Goal: Task Accomplishment & Management: Complete application form

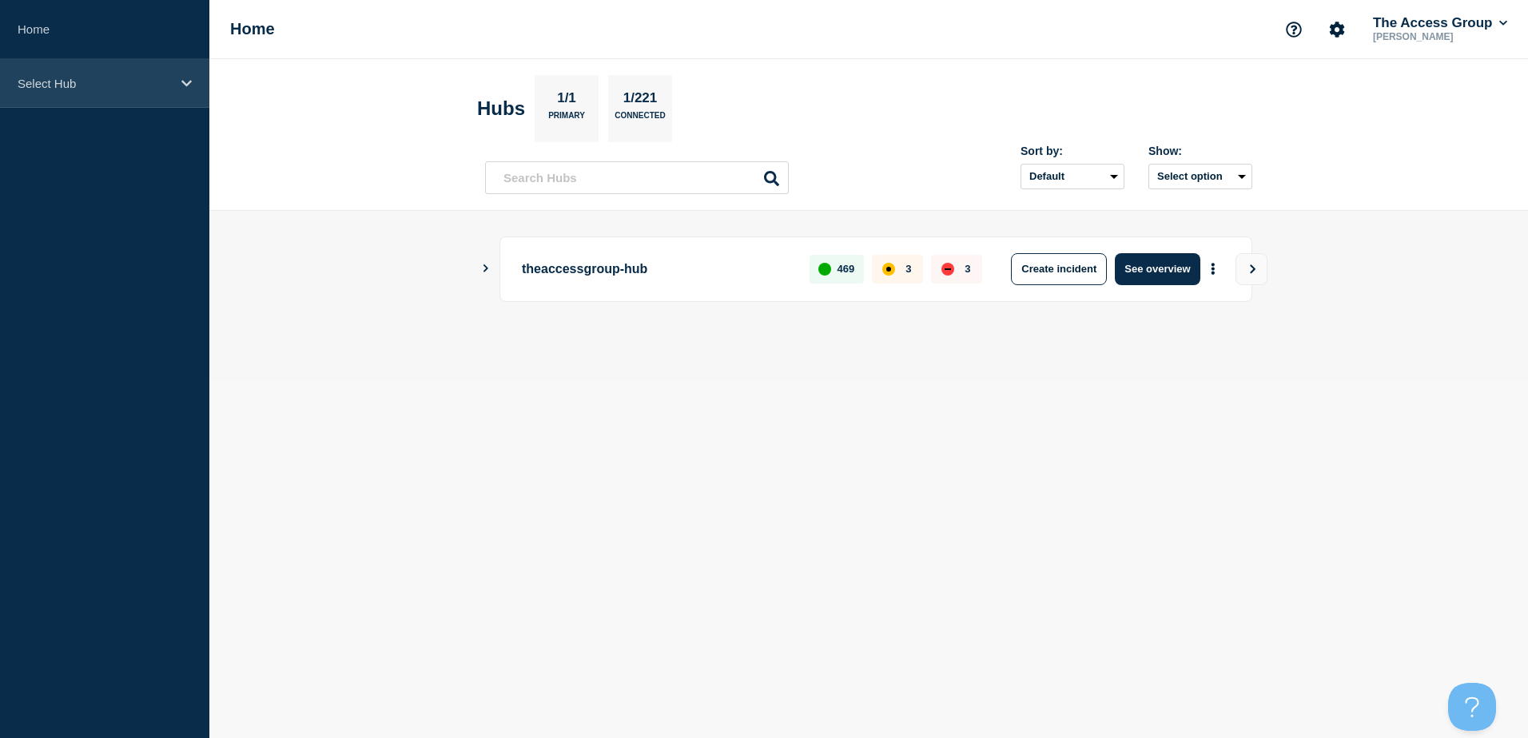
click at [150, 90] on div "Select Hub" at bounding box center [104, 83] width 209 height 49
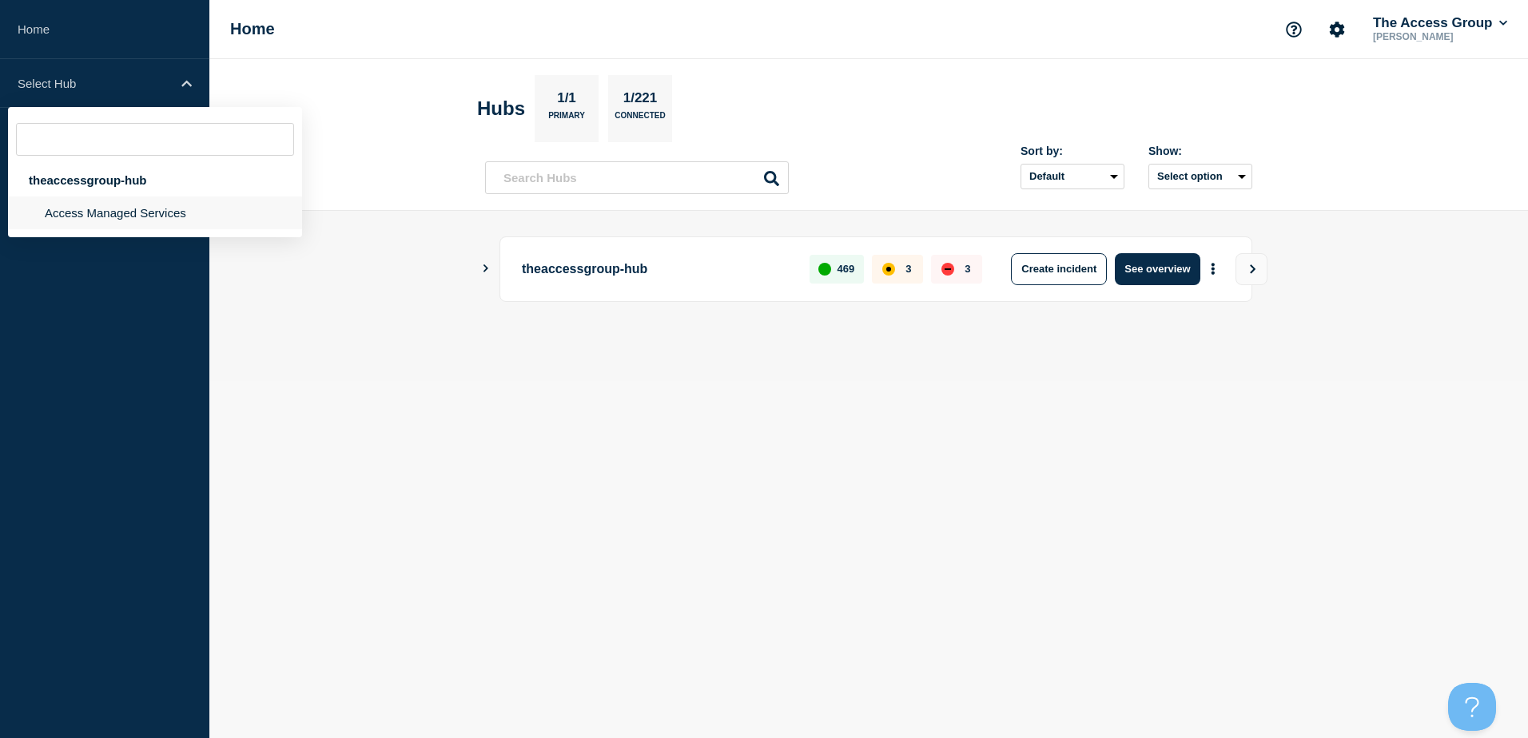
click at [112, 221] on li "Access Managed Services" at bounding box center [155, 213] width 294 height 33
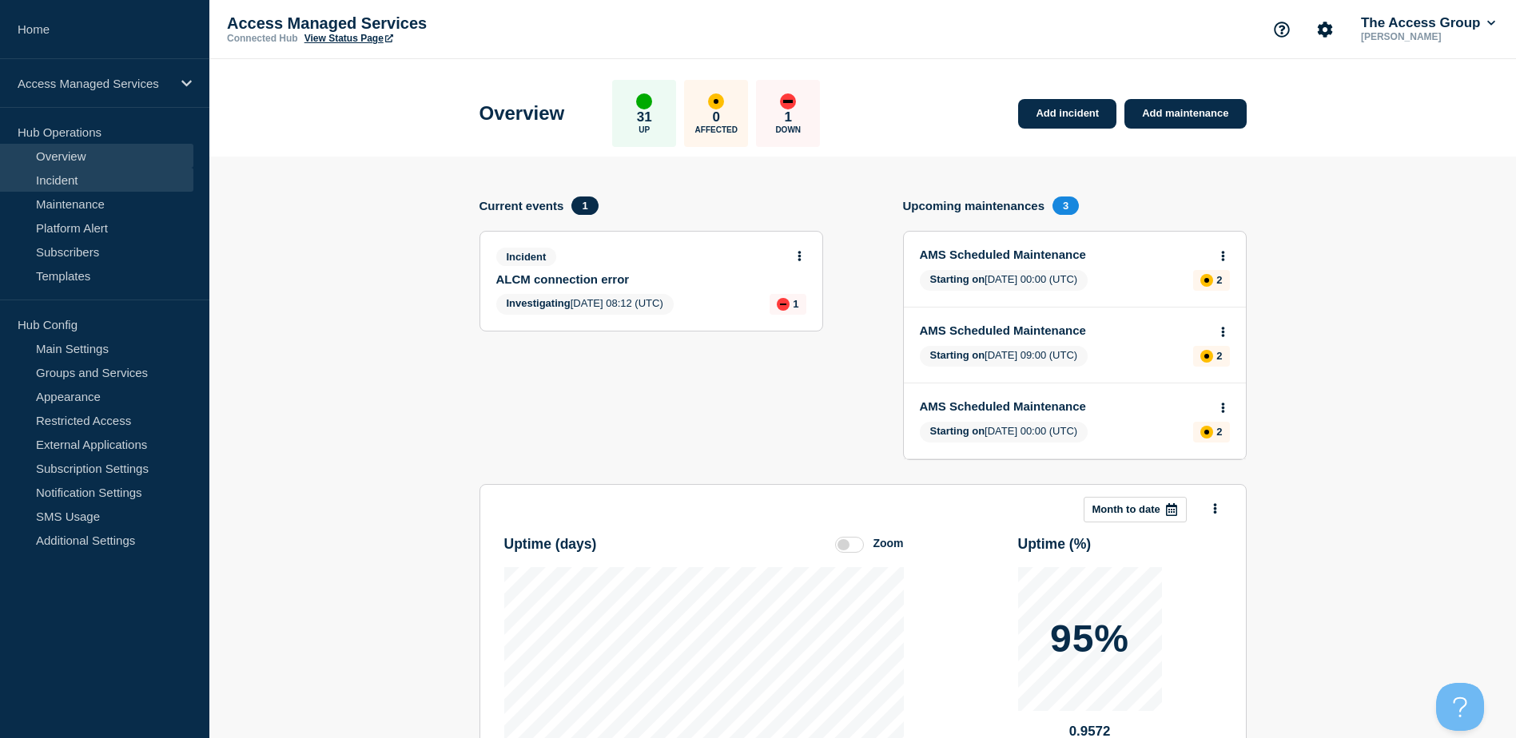
click at [58, 181] on link "Incident" at bounding box center [96, 180] width 193 height 24
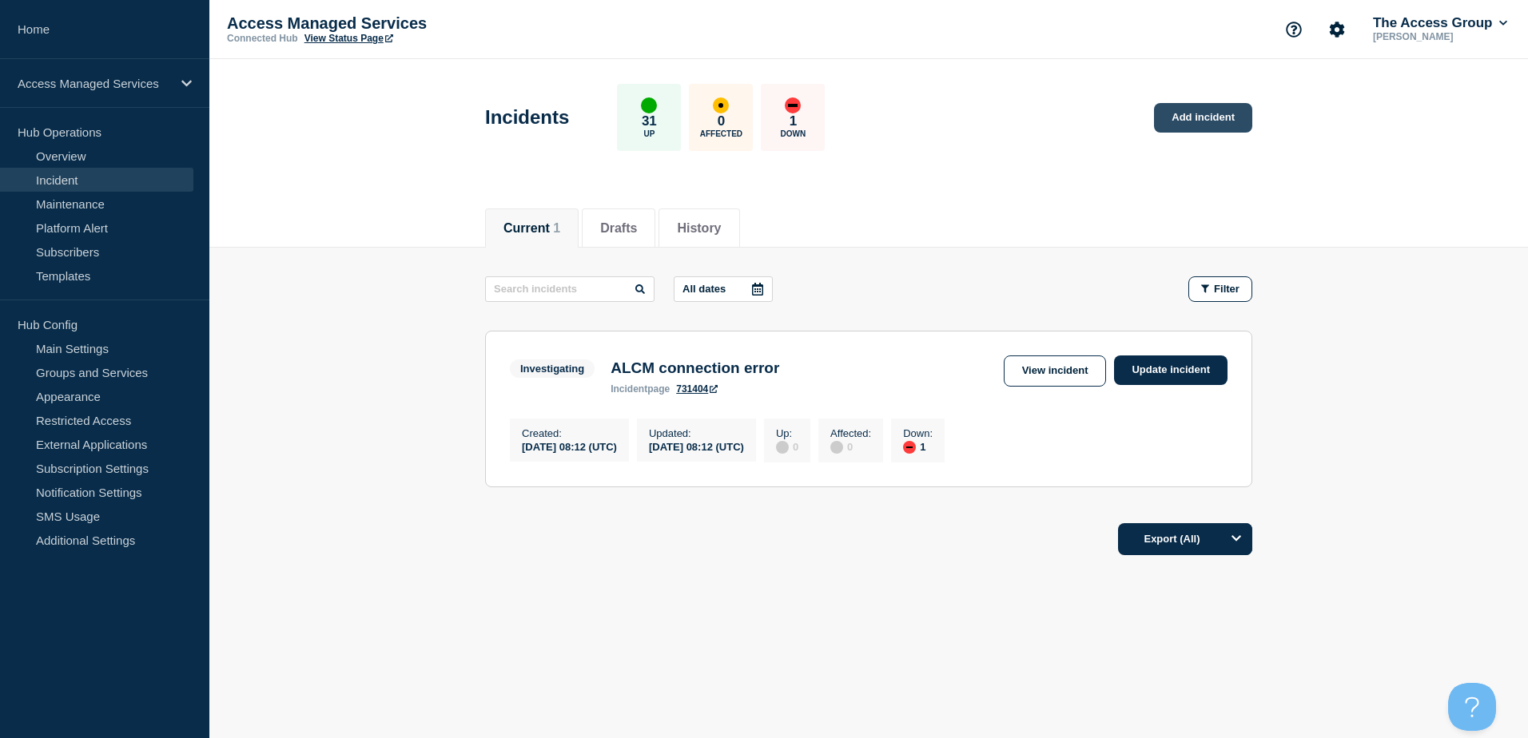
click at [1194, 121] on link "Add incident" at bounding box center [1203, 118] width 98 height 30
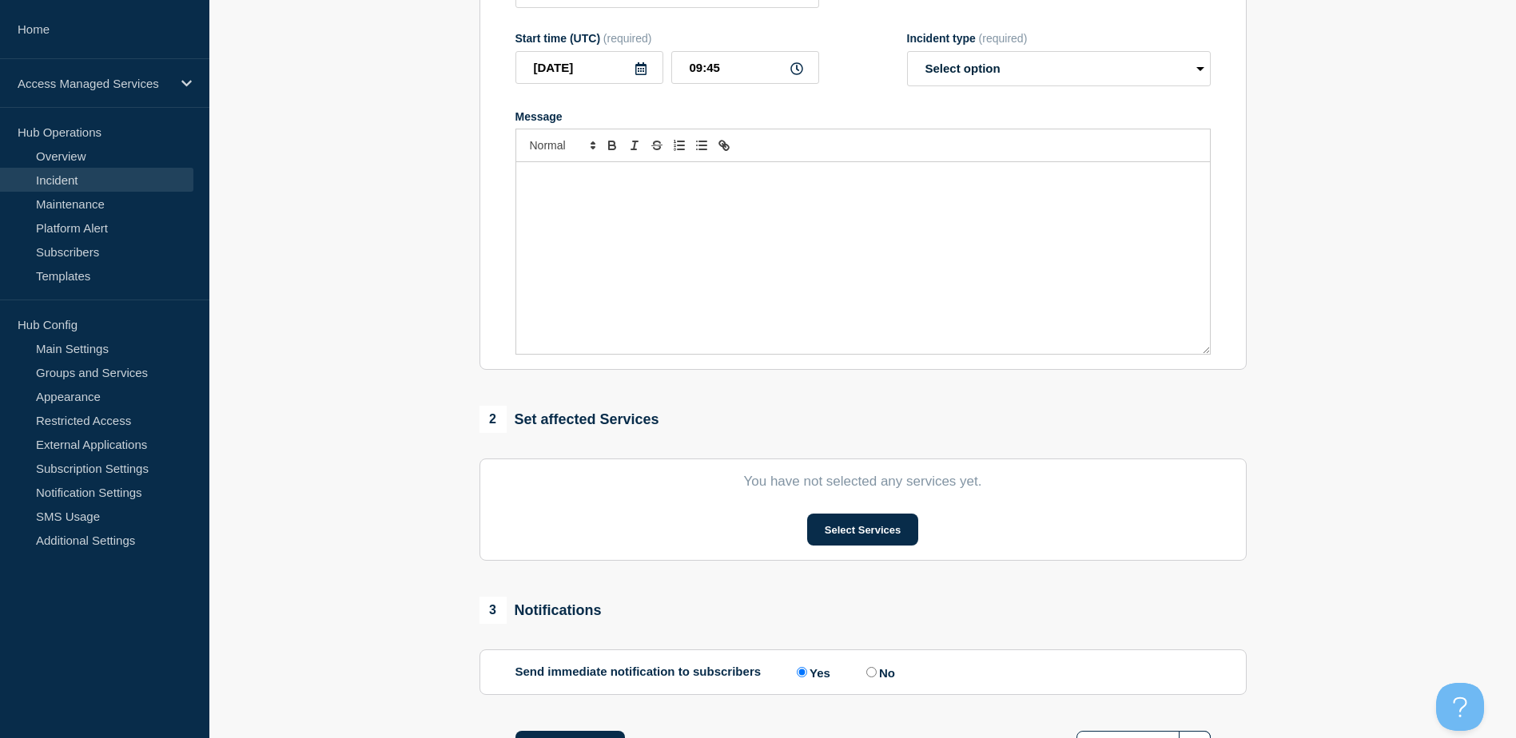
scroll to position [320, 0]
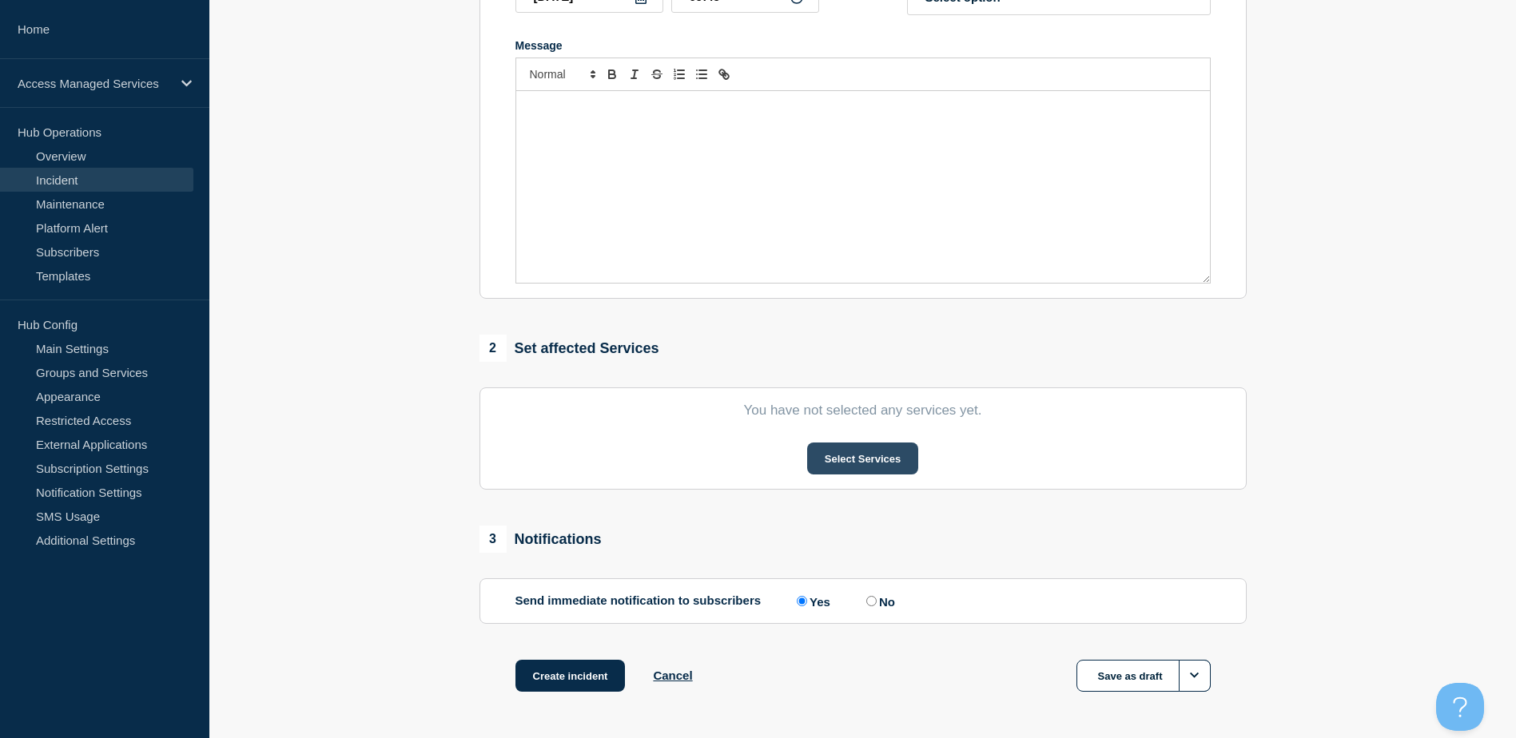
click at [838, 461] on button "Select Services" at bounding box center [862, 459] width 111 height 32
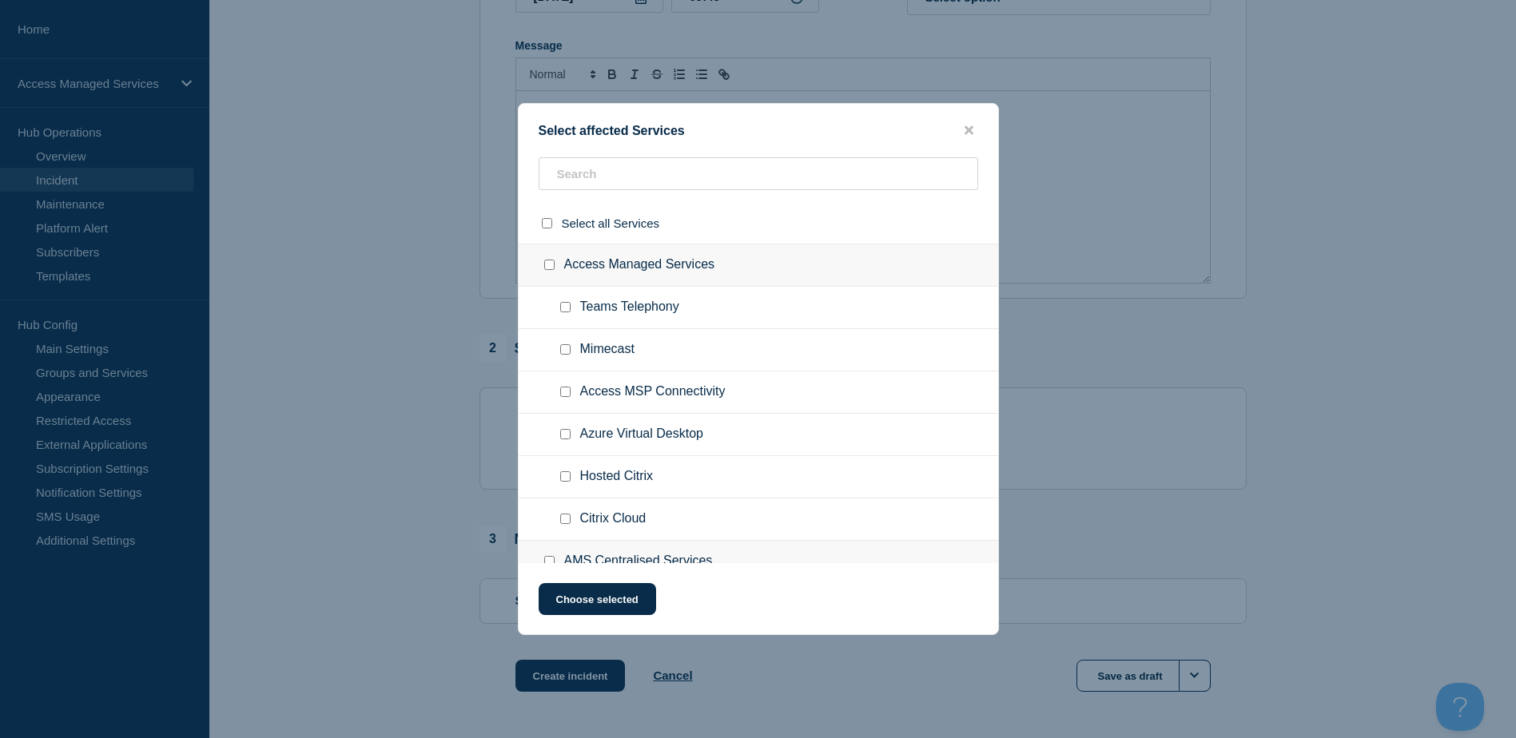
click at [563, 434] on input "Azure Virtual Desktop checkbox" at bounding box center [565, 434] width 10 height 10
checkbox input "true"
click at [586, 599] on button "Choose selected" at bounding box center [597, 599] width 117 height 32
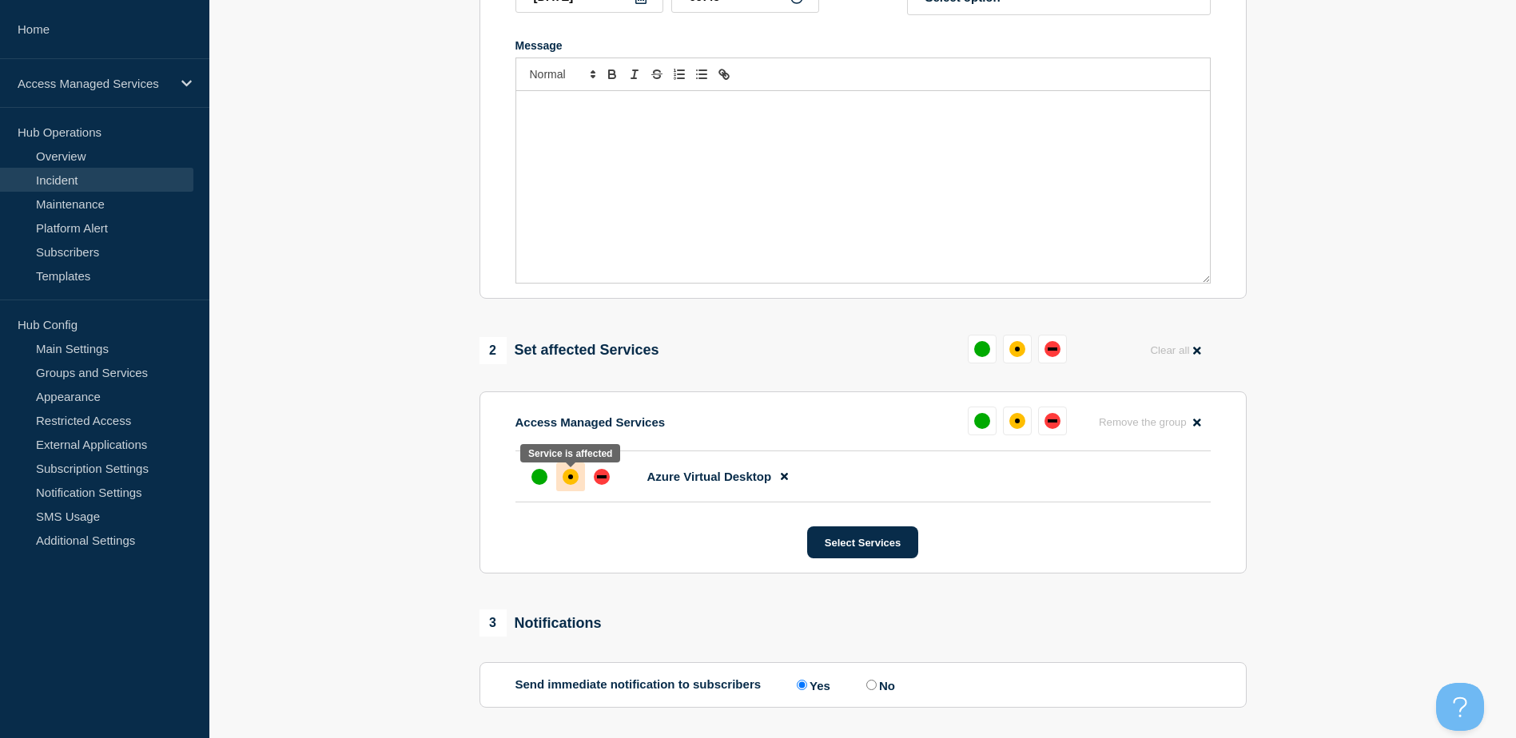
click at [571, 485] on div "affected" at bounding box center [571, 477] width 16 height 16
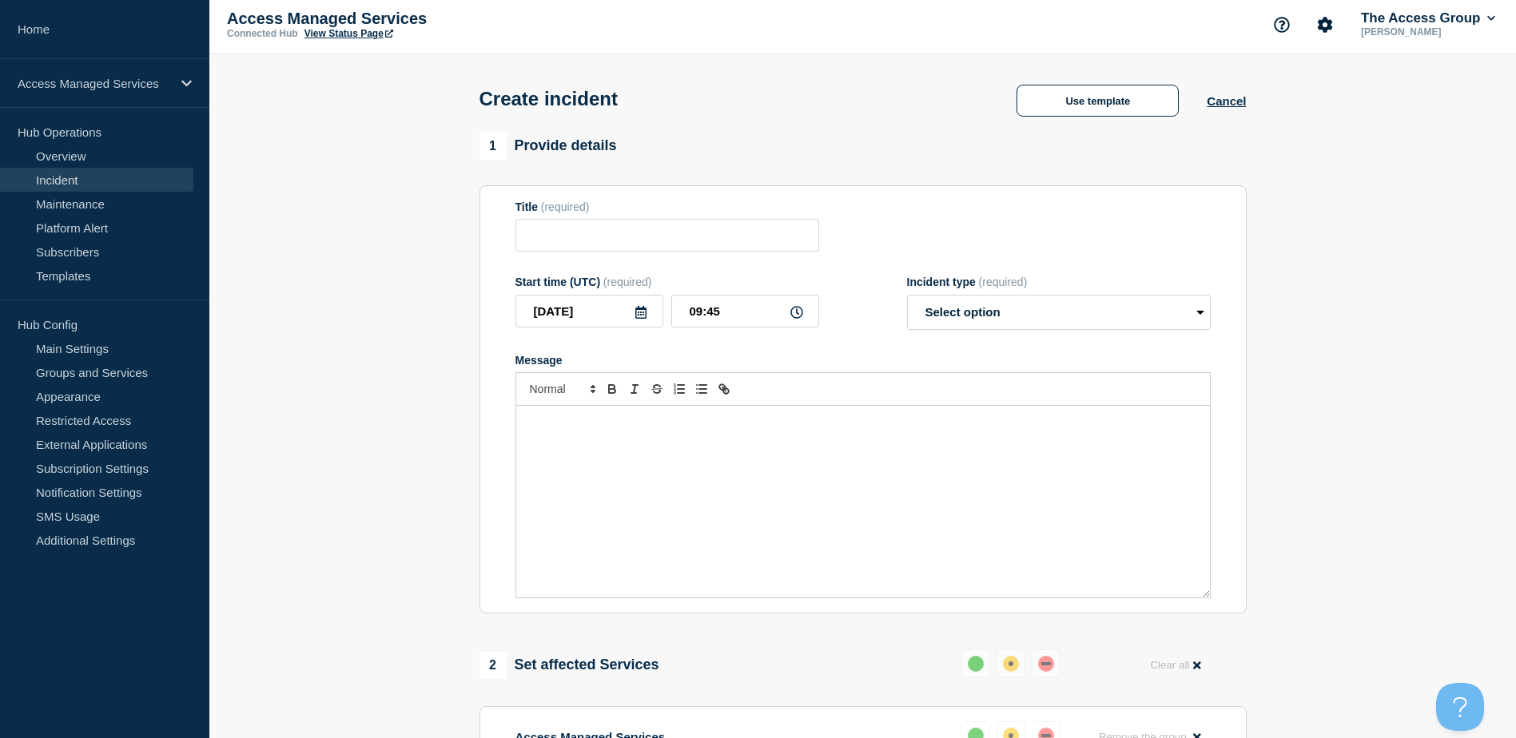
scroll to position [0, 0]
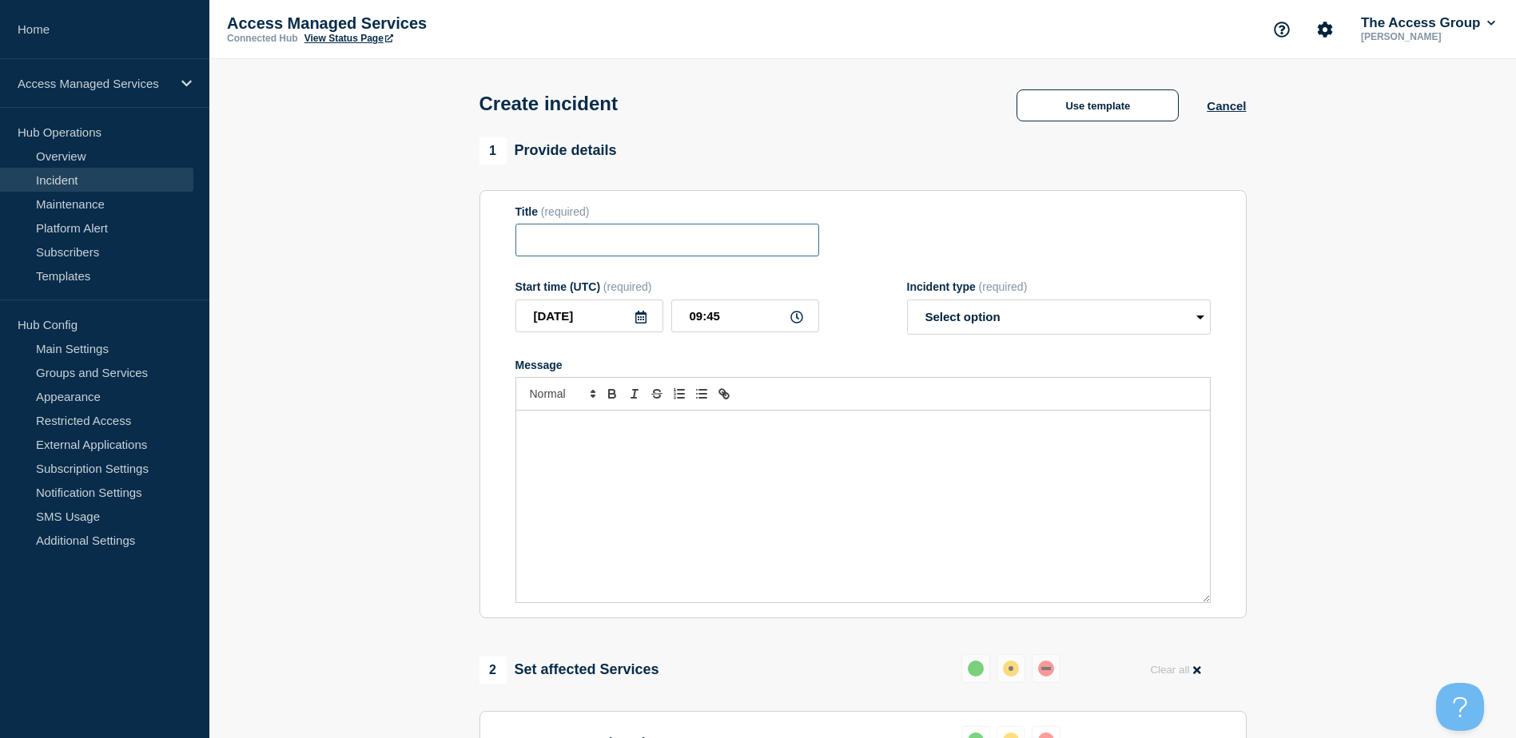
click at [675, 244] on input "Title" at bounding box center [667, 240] width 304 height 33
click at [1088, 127] on div "Create incident Use template Cancel" at bounding box center [862, 98] width 803 height 78
click at [1087, 121] on button "Use template" at bounding box center [1098, 106] width 162 height 32
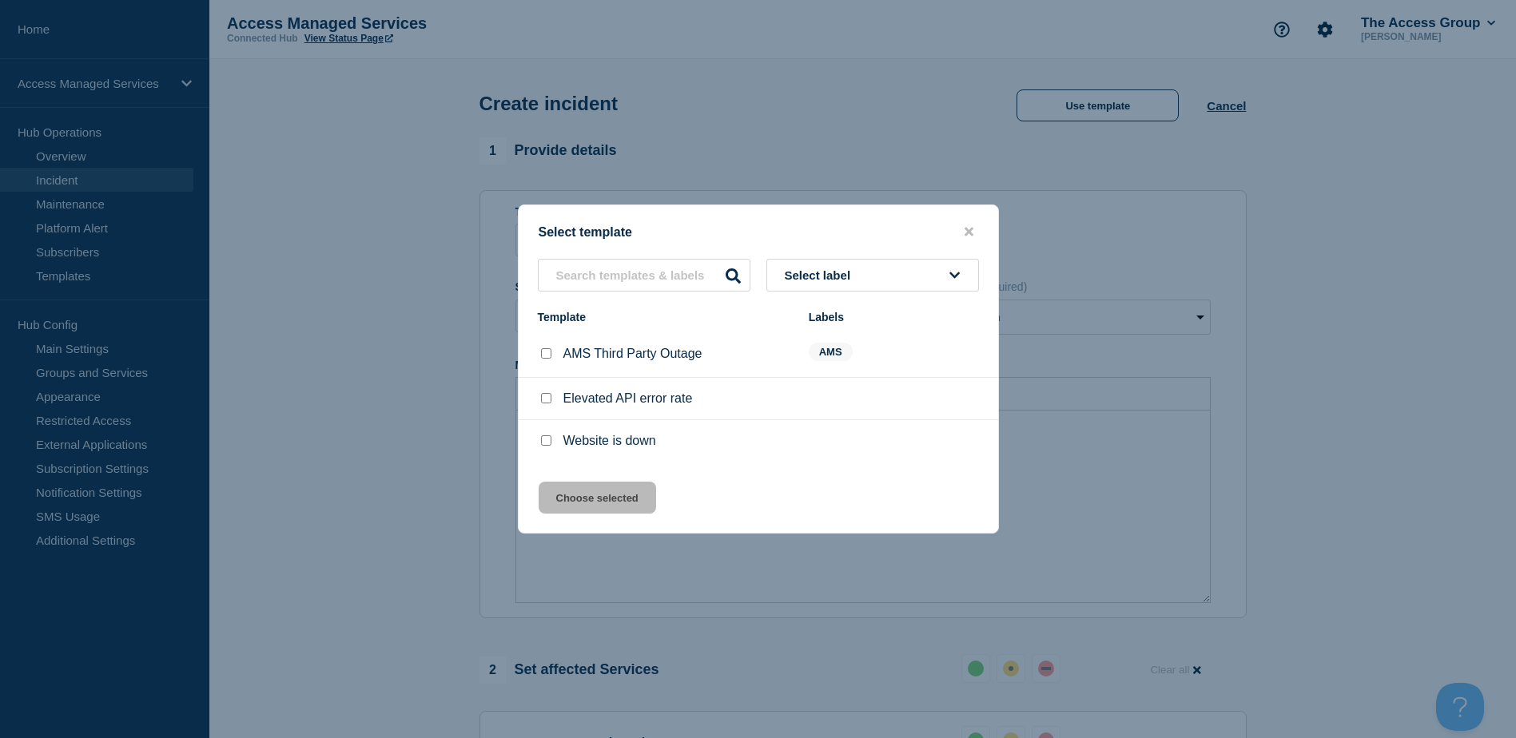
click at [538, 352] on div at bounding box center [546, 354] width 16 height 16
click at [547, 354] on input "AMS Third Party Outage checkbox" at bounding box center [546, 353] width 10 height 10
checkbox input "true"
click at [609, 501] on button "Choose selected" at bounding box center [597, 498] width 117 height 32
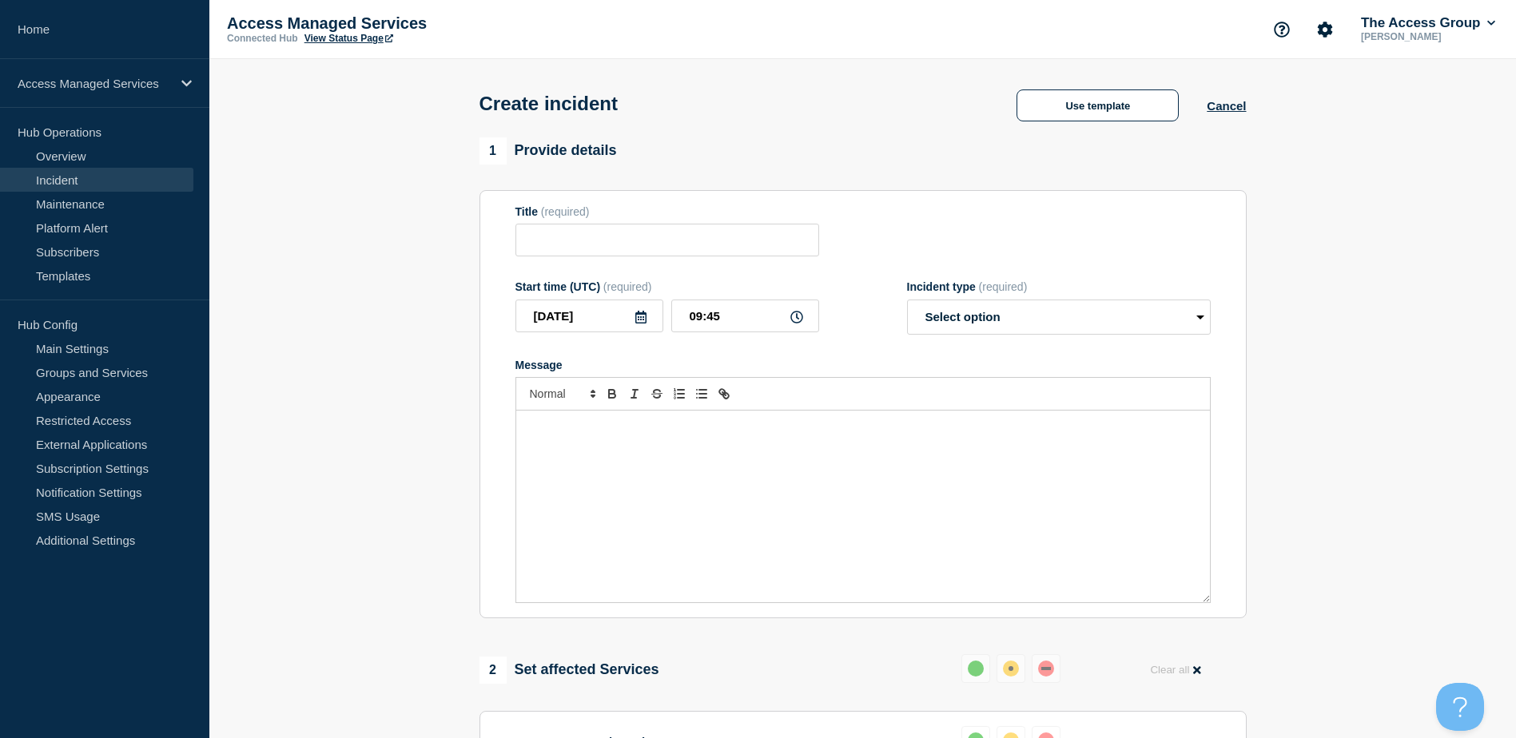
type input "AMS Third Party Outage"
select select "investigating"
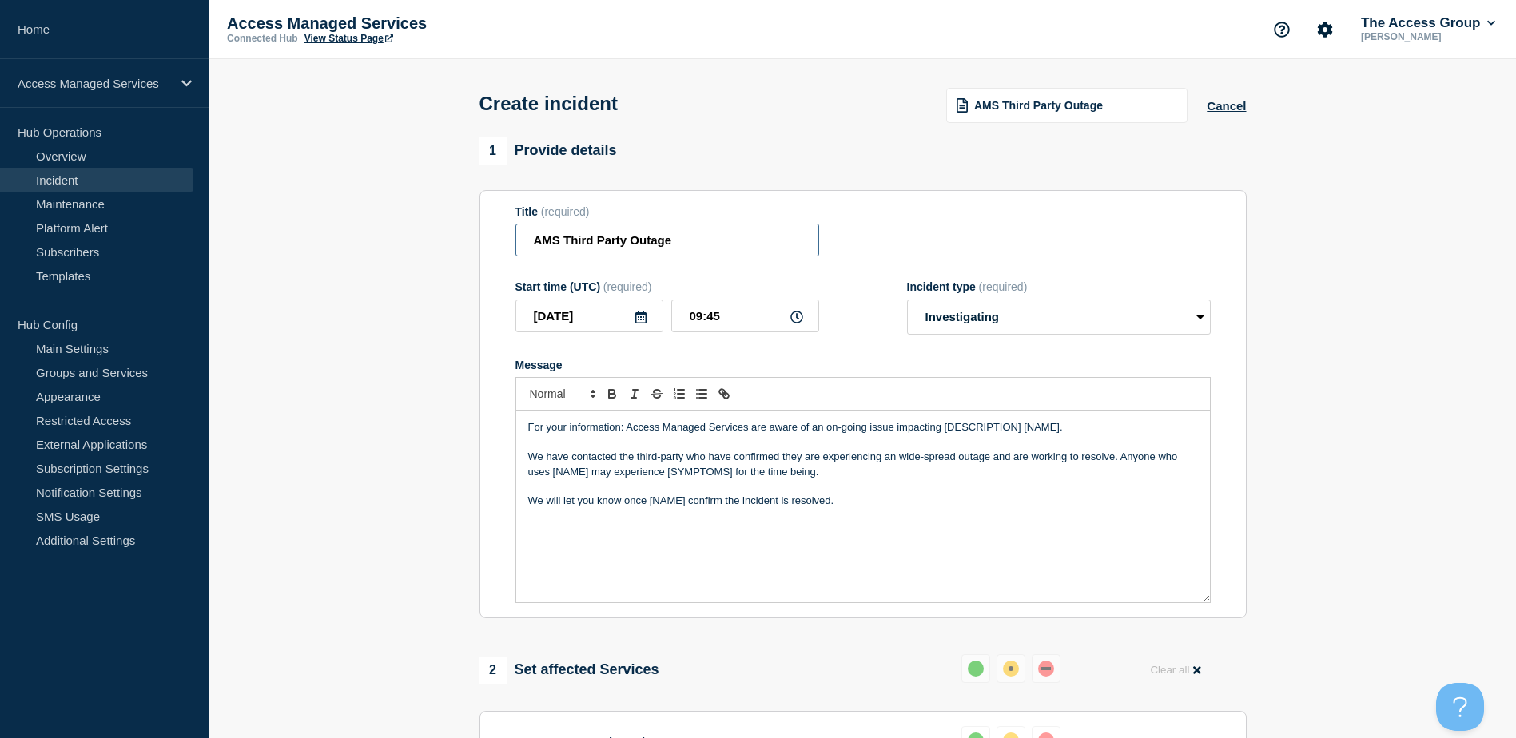
click at [638, 237] on input "AMS Third Party Outage" at bounding box center [667, 240] width 304 height 33
drag, startPoint x: 674, startPoint y: 241, endPoint x: 565, endPoint y: 243, distance: 108.7
click at [565, 243] on input "AMS Third Party Outage" at bounding box center [667, 240] width 304 height 33
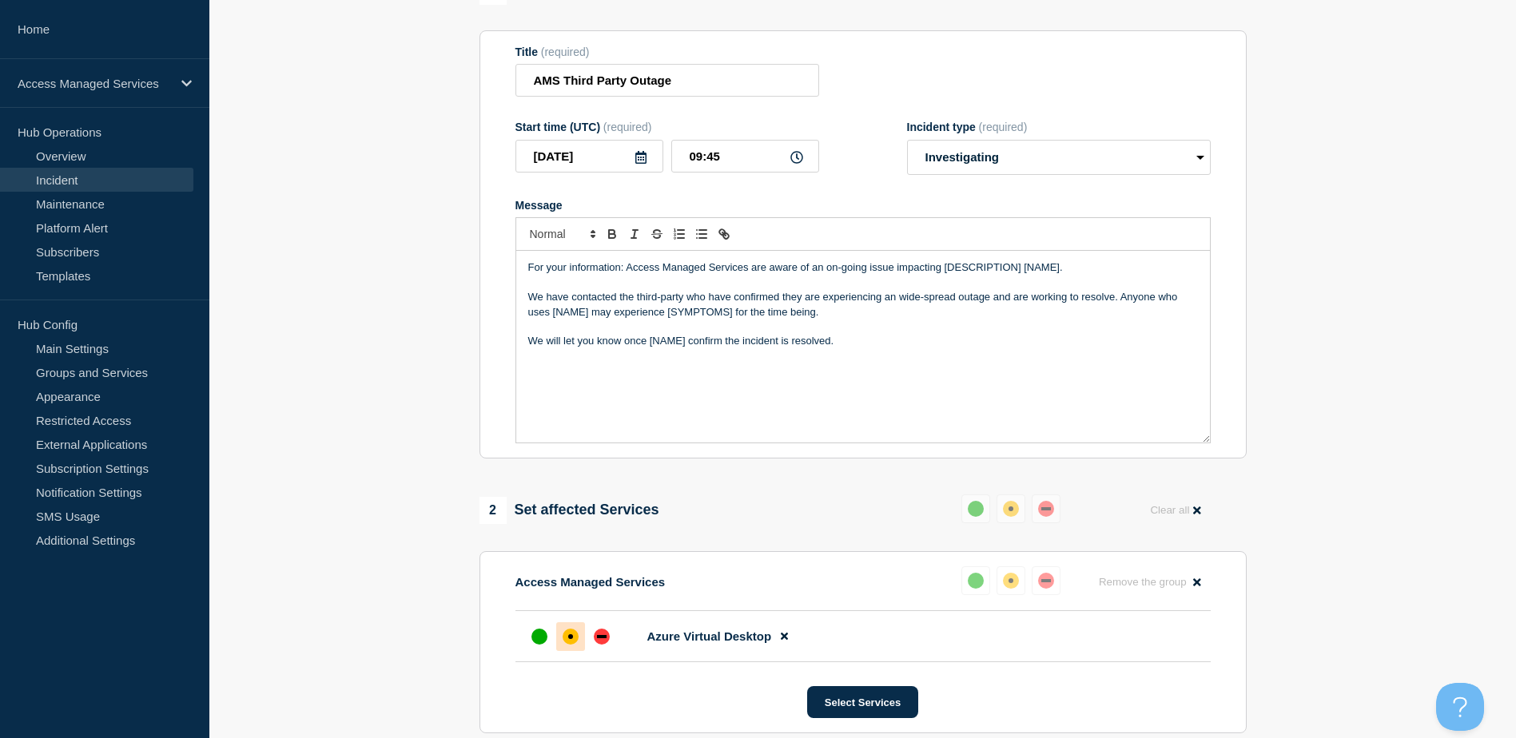
scroll to position [240, 0]
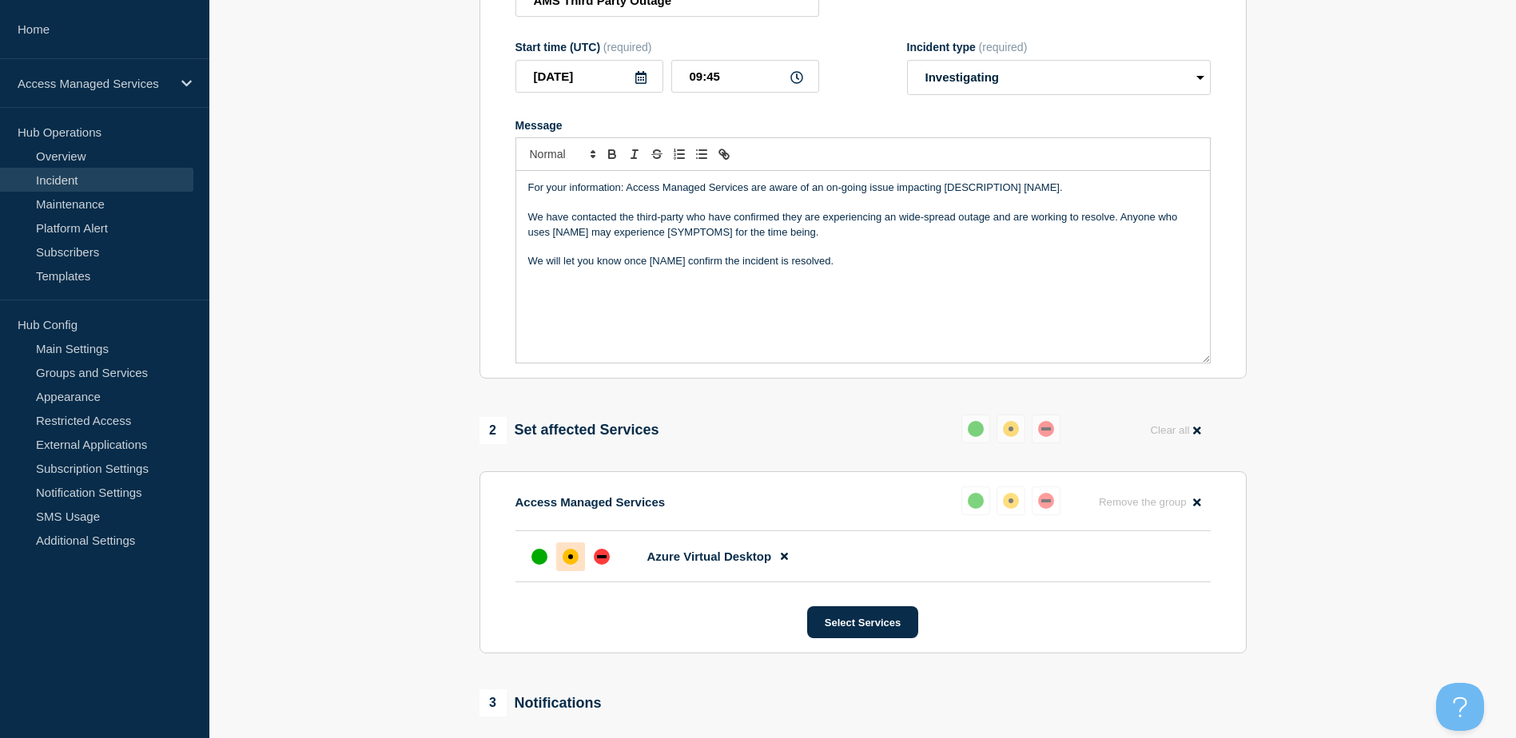
drag, startPoint x: 731, startPoint y: 279, endPoint x: 788, endPoint y: 282, distance: 56.8
click at [731, 279] on div "For your information: Access Managed Services are aware of an on-going issue im…" at bounding box center [863, 267] width 694 height 192
drag, startPoint x: 1060, startPoint y: 189, endPoint x: 942, endPoint y: 193, distance: 117.6
click at [942, 193] on p "For your information: Access Managed Services are aware of an on-going issue im…" at bounding box center [863, 188] width 670 height 14
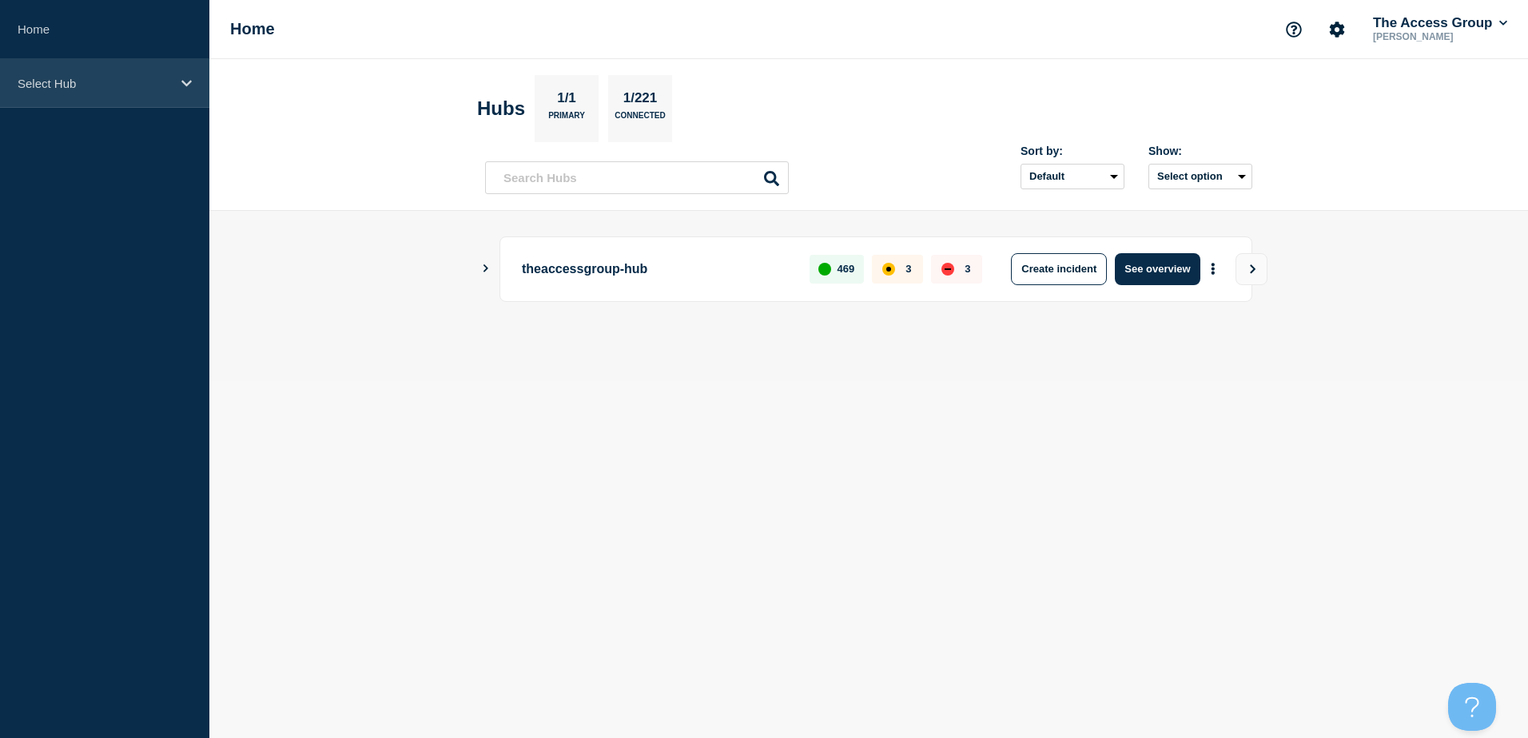
click at [168, 82] on p "Select Hub" at bounding box center [94, 84] width 153 height 14
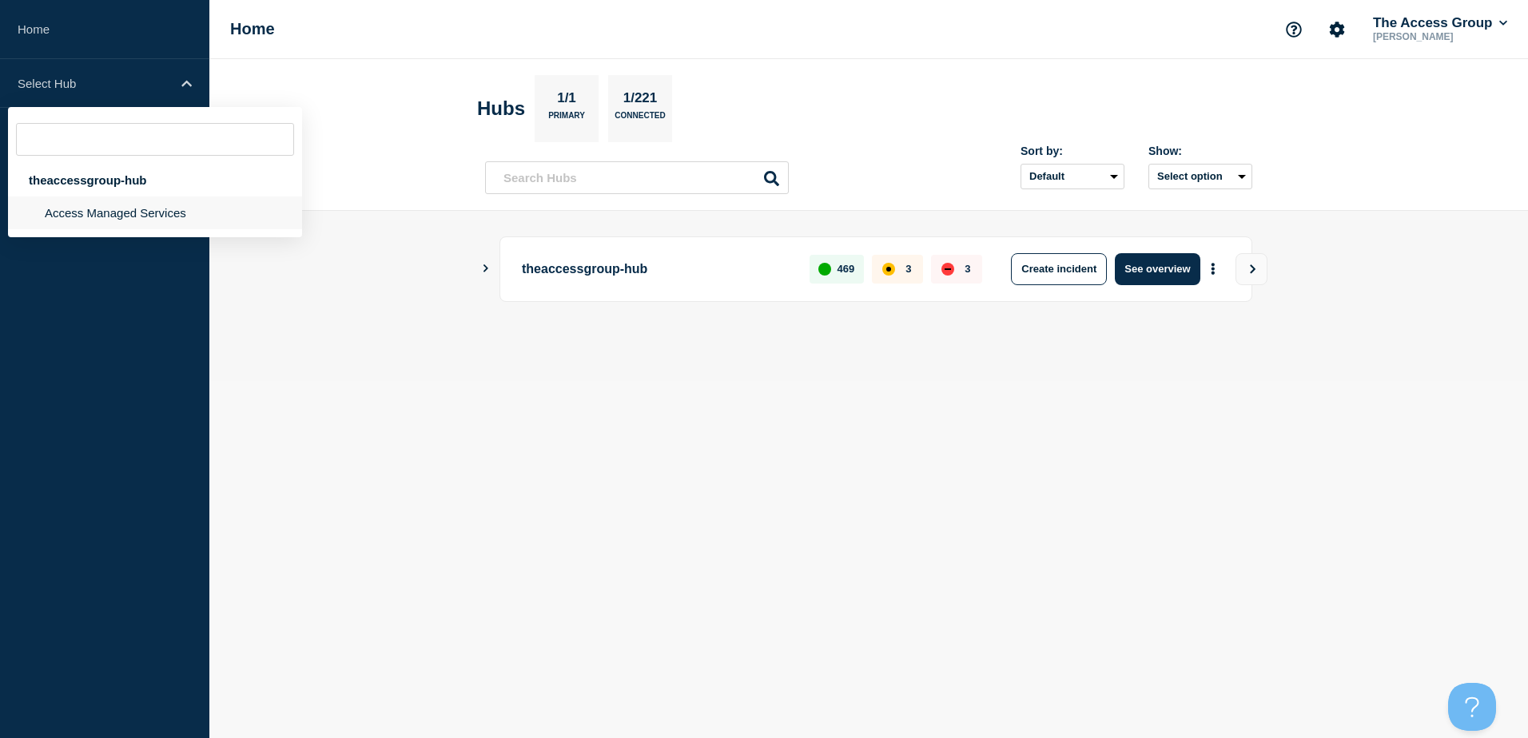
click at [113, 220] on li "Access Managed Services" at bounding box center [155, 213] width 294 height 33
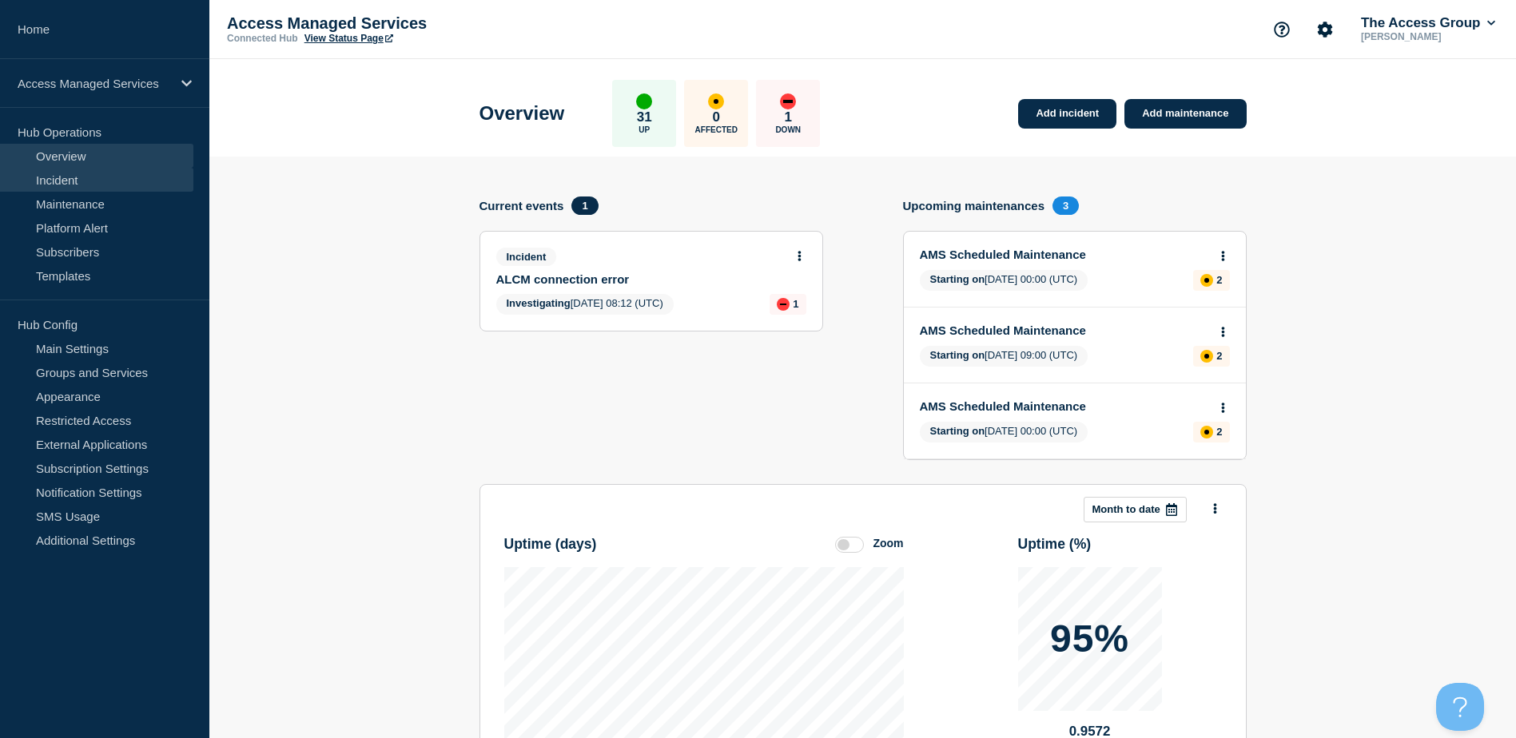
click at [93, 174] on link "Incident" at bounding box center [96, 180] width 193 height 24
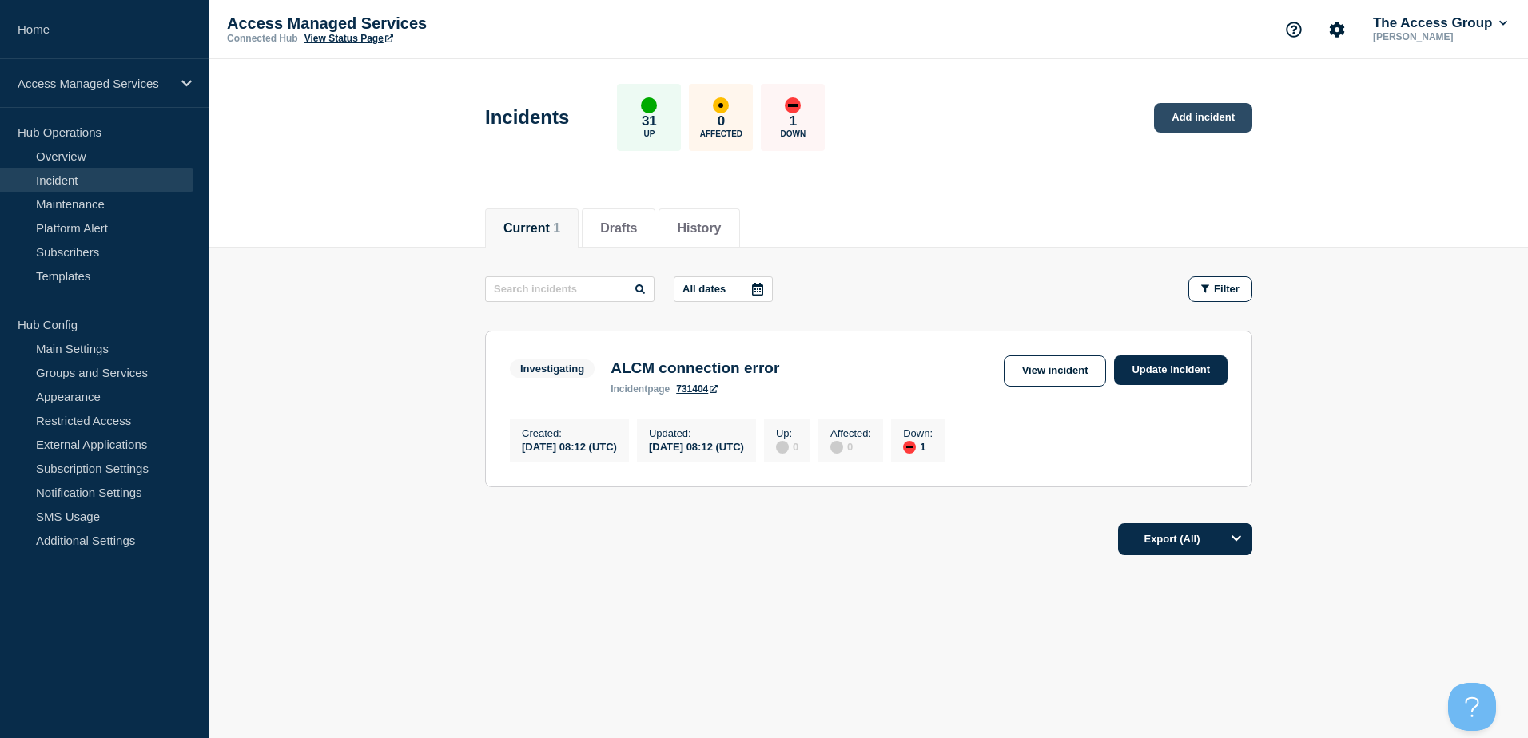
click at [1227, 127] on link "Add incident" at bounding box center [1203, 118] width 98 height 30
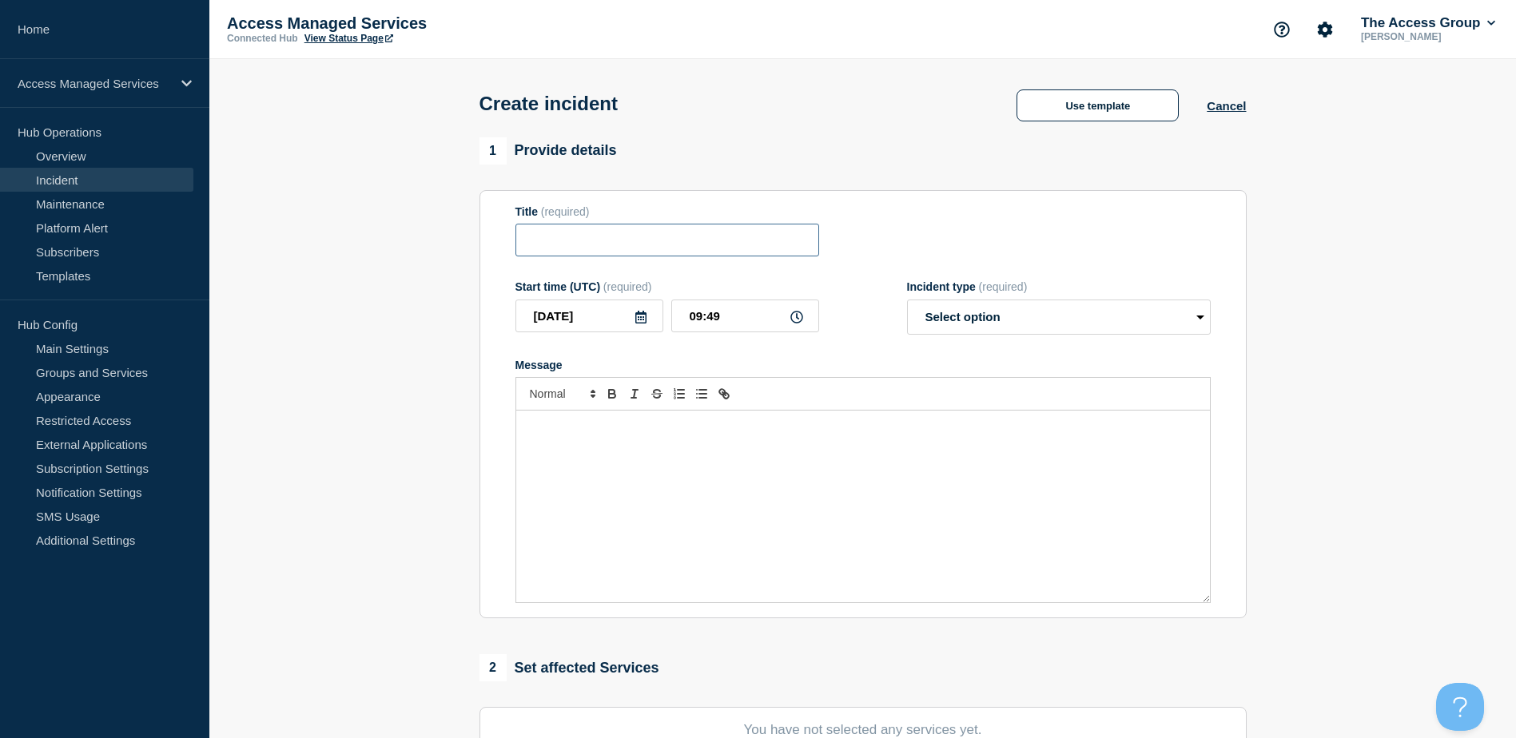
click at [610, 238] on input "Title" at bounding box center [667, 240] width 304 height 33
click at [537, 242] on input "Microsoft Azure Disruption" at bounding box center [667, 240] width 304 height 33
type input "Microsoft Azure Disruption"
click at [795, 320] on icon at bounding box center [796, 317] width 13 height 13
click at [1132, 328] on select "Select option Investigating Identified Monitoring" at bounding box center [1059, 317] width 304 height 35
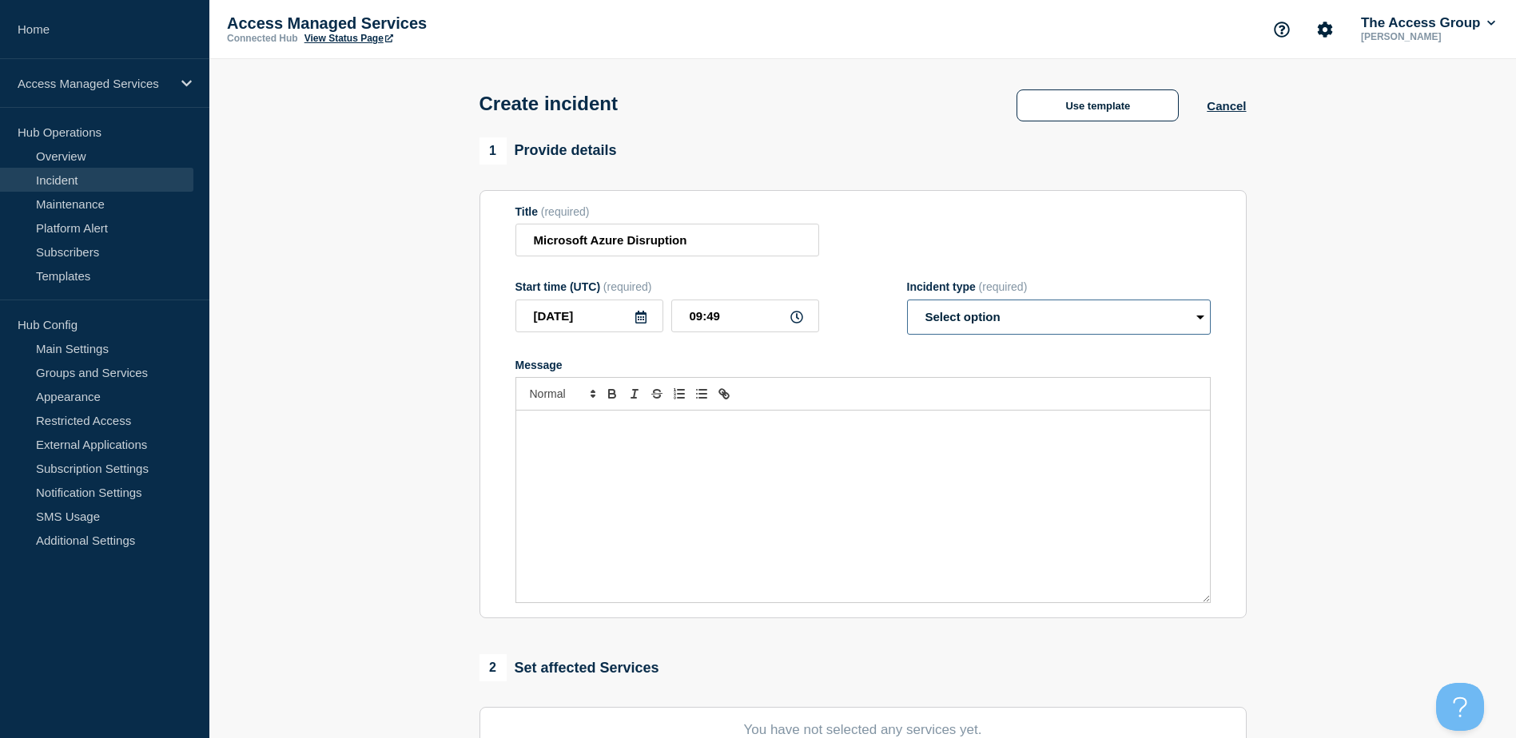
select select "investigating"
click at [907, 303] on select "Select option Investigating Identified Monitoring" at bounding box center [1059, 317] width 304 height 35
click at [834, 448] on div "Message" at bounding box center [863, 507] width 694 height 192
click at [742, 444] on div "Message" at bounding box center [863, 507] width 694 height 192
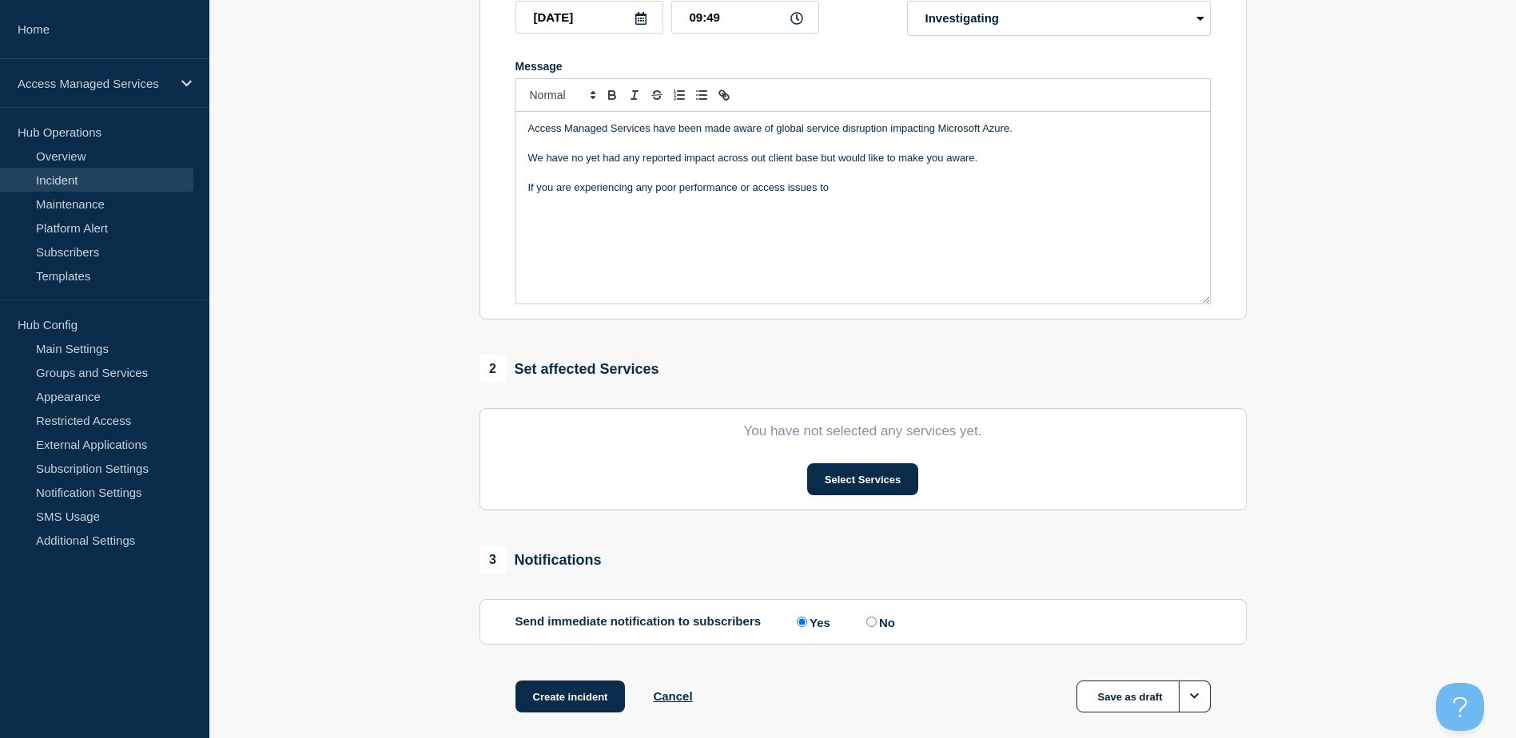
scroll to position [381, 0]
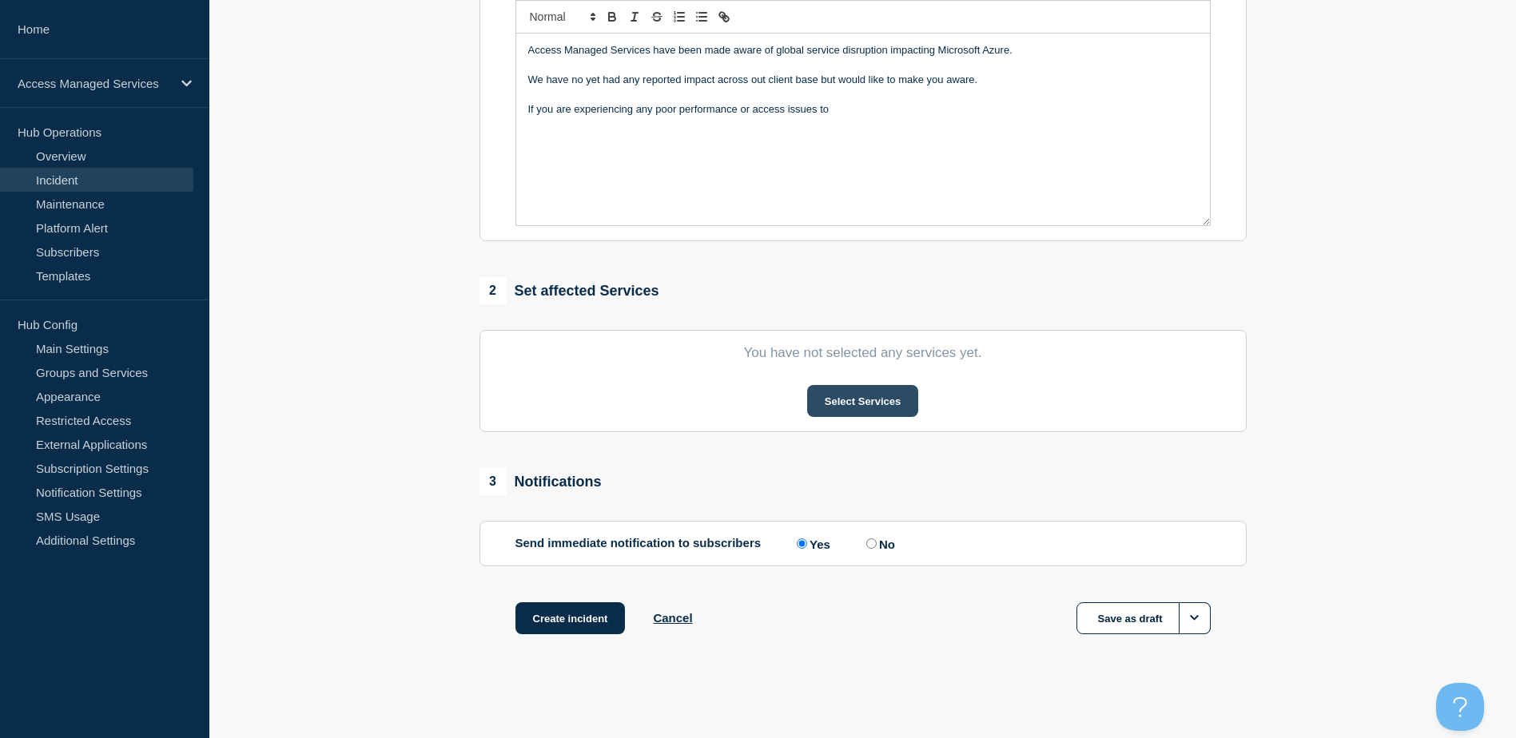
click at [856, 401] on button "Select Services" at bounding box center [862, 401] width 111 height 32
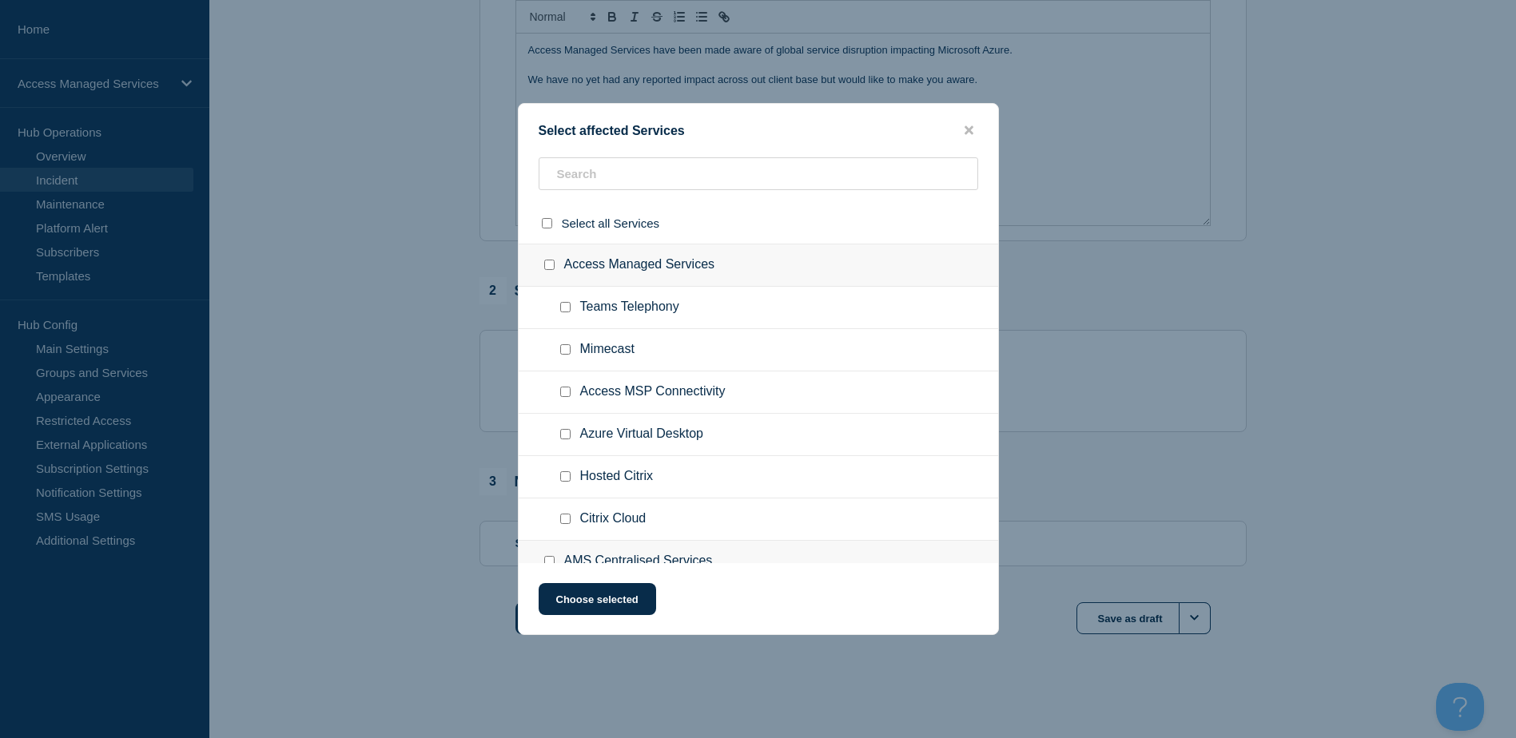
click at [564, 436] on input "Azure Virtual Desktop checkbox" at bounding box center [565, 434] width 10 height 10
checkbox input "true"
drag, startPoint x: 602, startPoint y: 594, endPoint x: 776, endPoint y: 299, distance: 342.5
click at [603, 593] on button "Choose selected" at bounding box center [597, 599] width 117 height 32
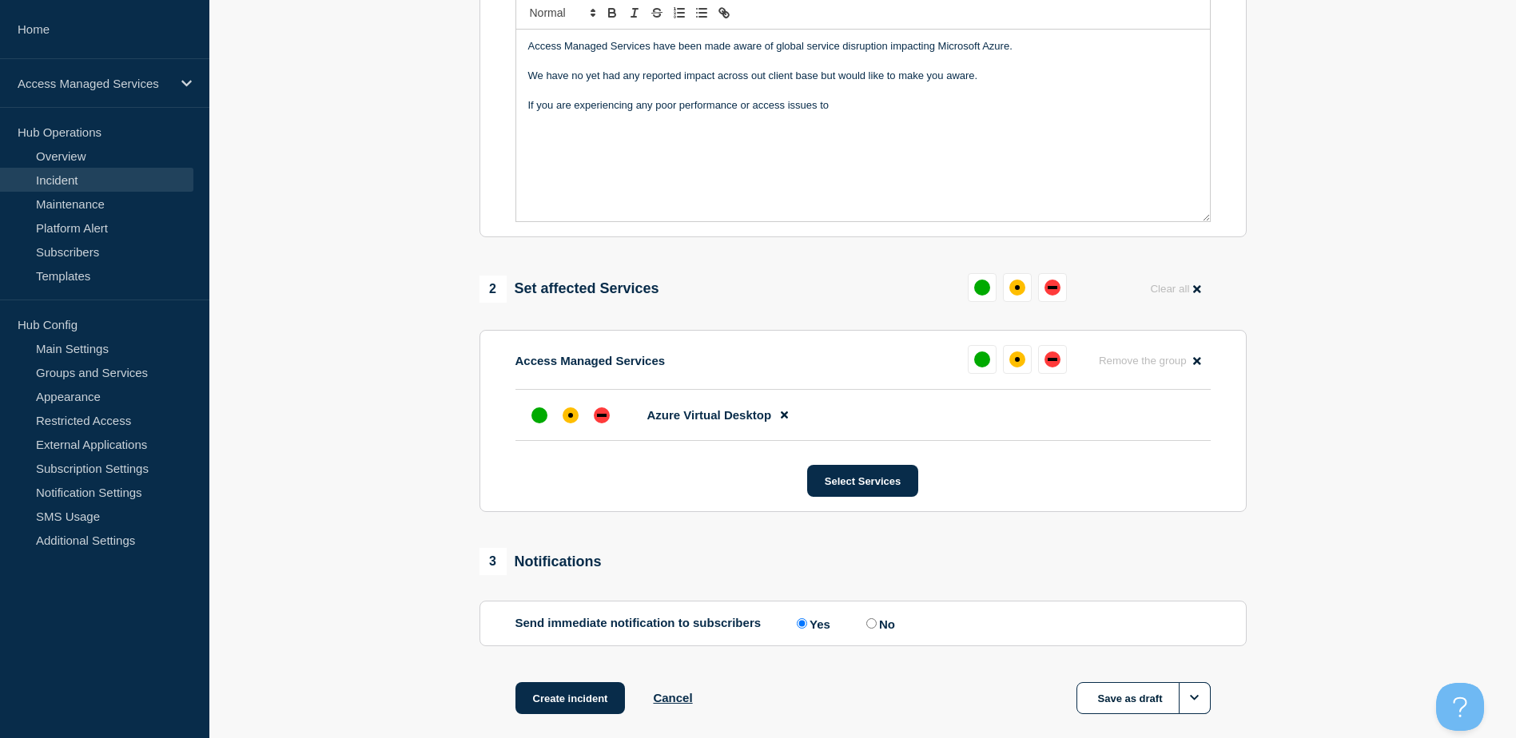
click at [866, 118] on div "Access Managed Services have been made aware of global service disruption impac…" at bounding box center [863, 126] width 694 height 192
click at [566, 421] on div "affected" at bounding box center [571, 416] width 16 height 16
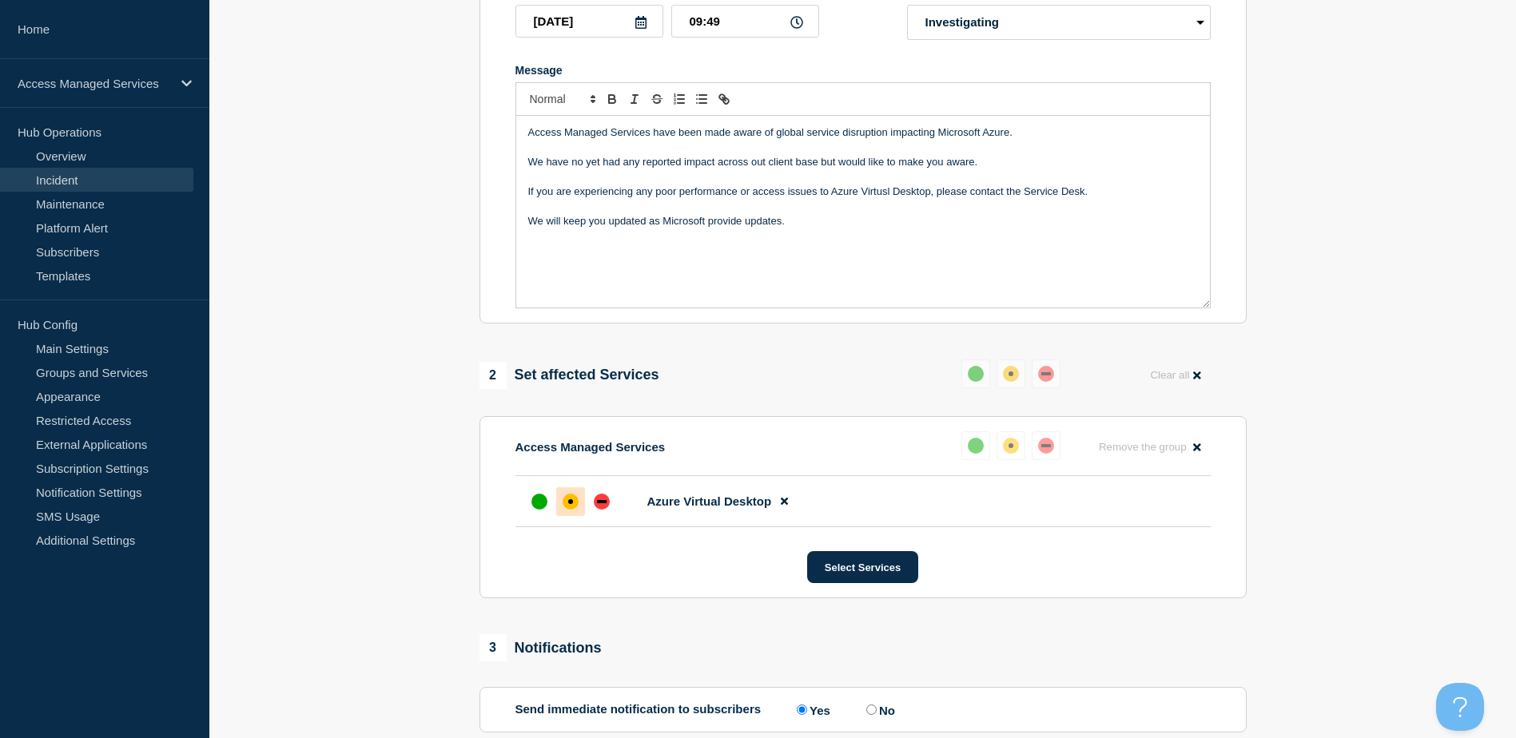
scroll to position [141, 0]
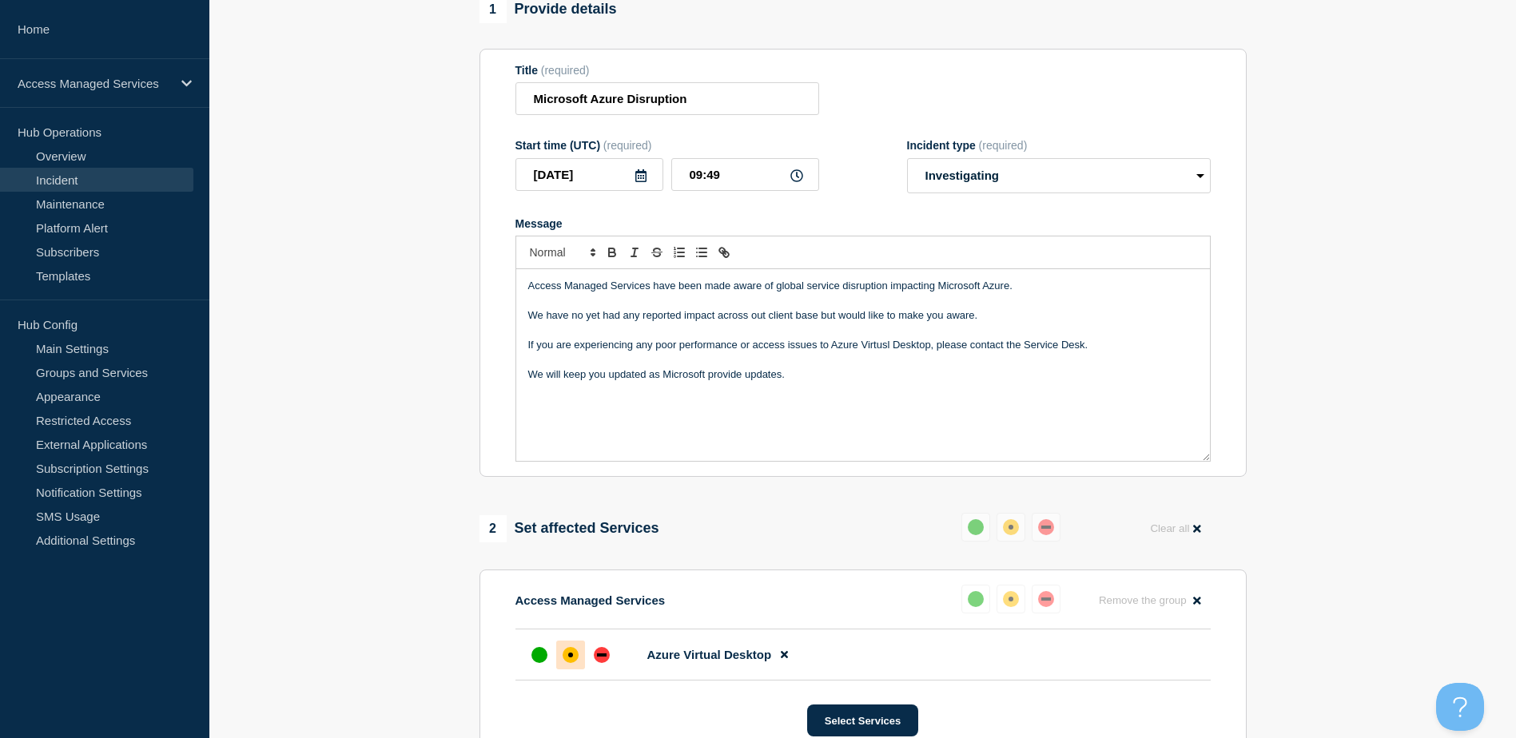
click at [885, 351] on p "If you are experiencing any poor performance or access issues to Azure Virtusl …" at bounding box center [863, 345] width 670 height 14
click at [581, 320] on p "We have no yet had any reported impact across out client base but would like to…" at bounding box center [863, 315] width 670 height 14
click at [770, 320] on p "We have not yet had any reported impact across out client base but would like t…" at bounding box center [863, 315] width 670 height 14
click at [1028, 348] on p "If you are experiencing any poor performance or access issues to Azure Virtual …" at bounding box center [863, 345] width 670 height 14
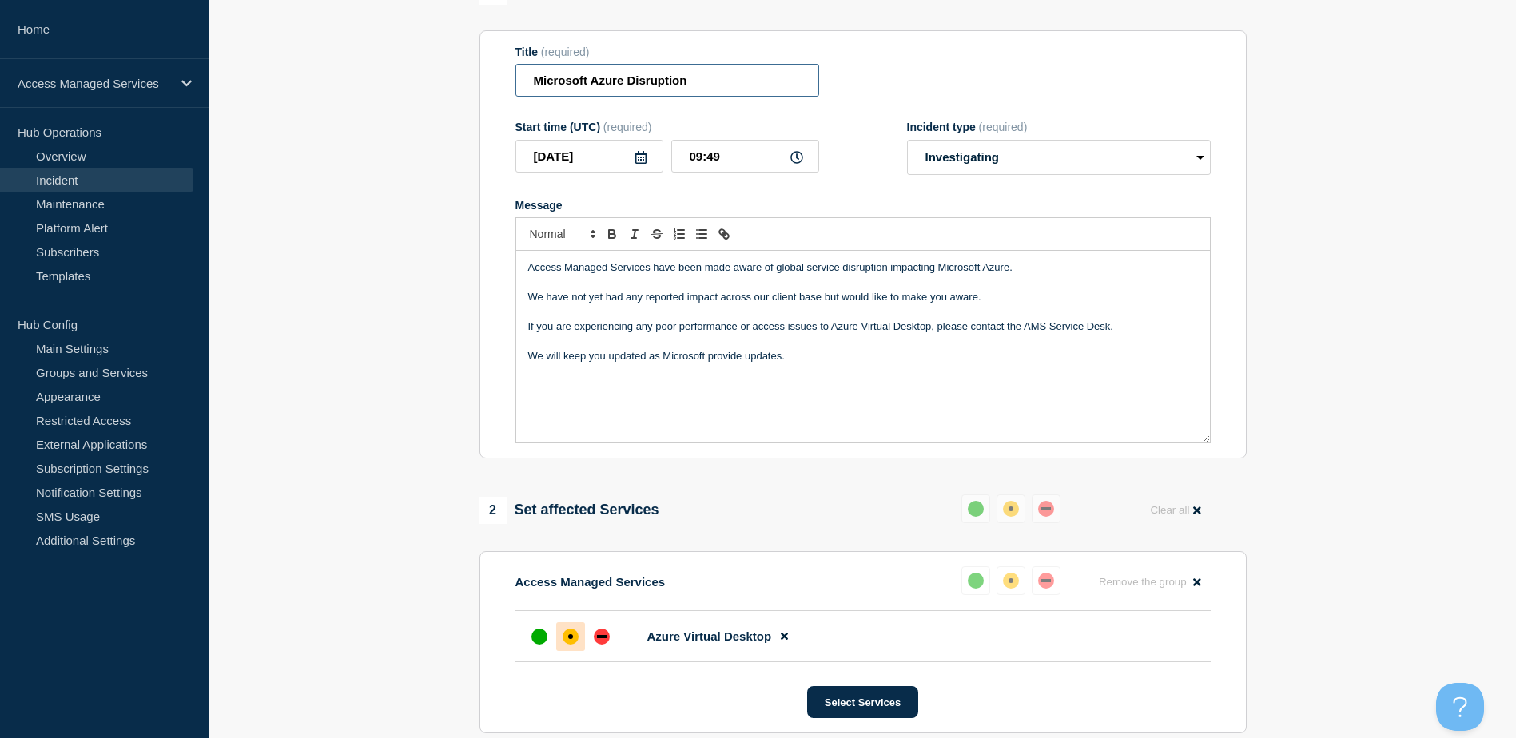
click at [669, 86] on input "Microsoft Azure Disruption" at bounding box center [667, 80] width 304 height 33
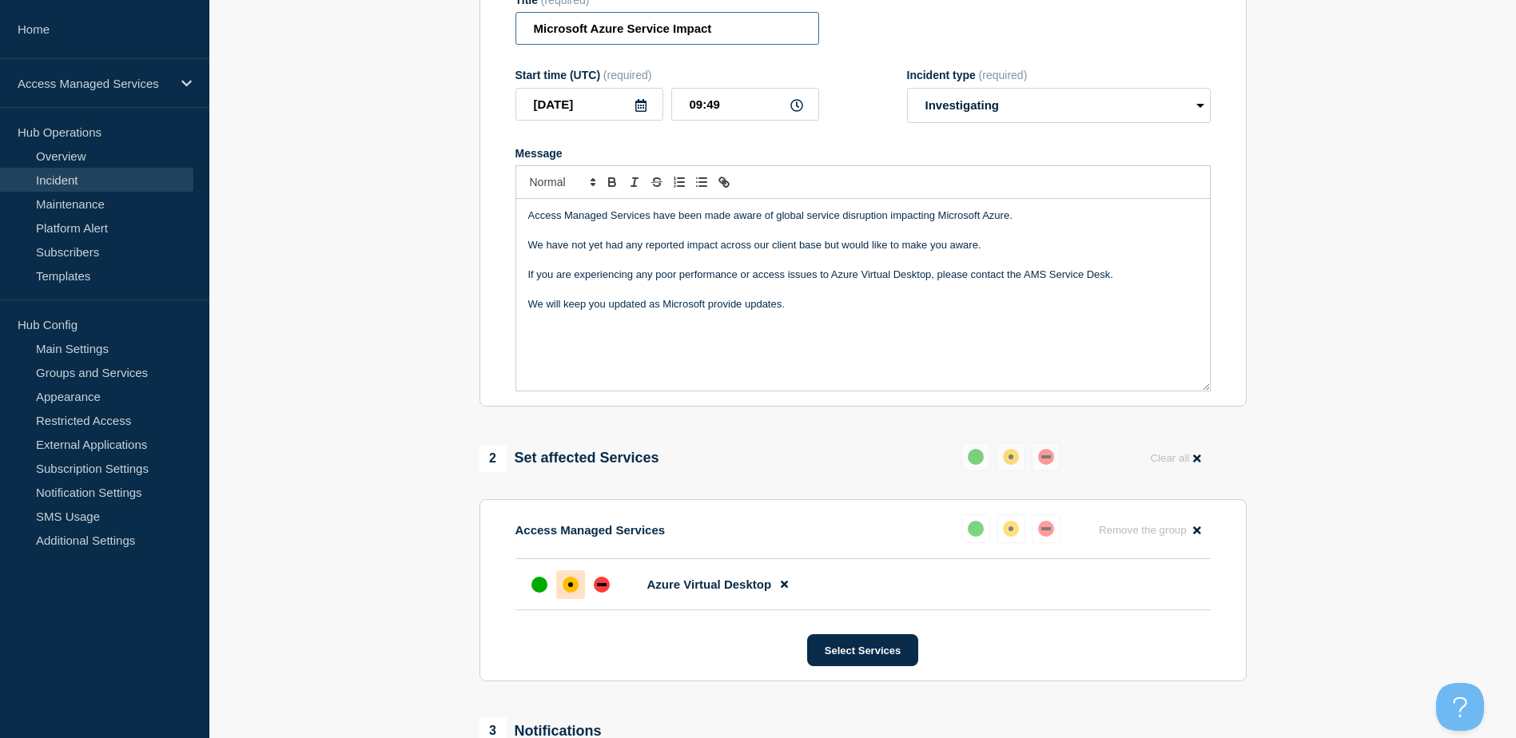
scroll to position [240, 0]
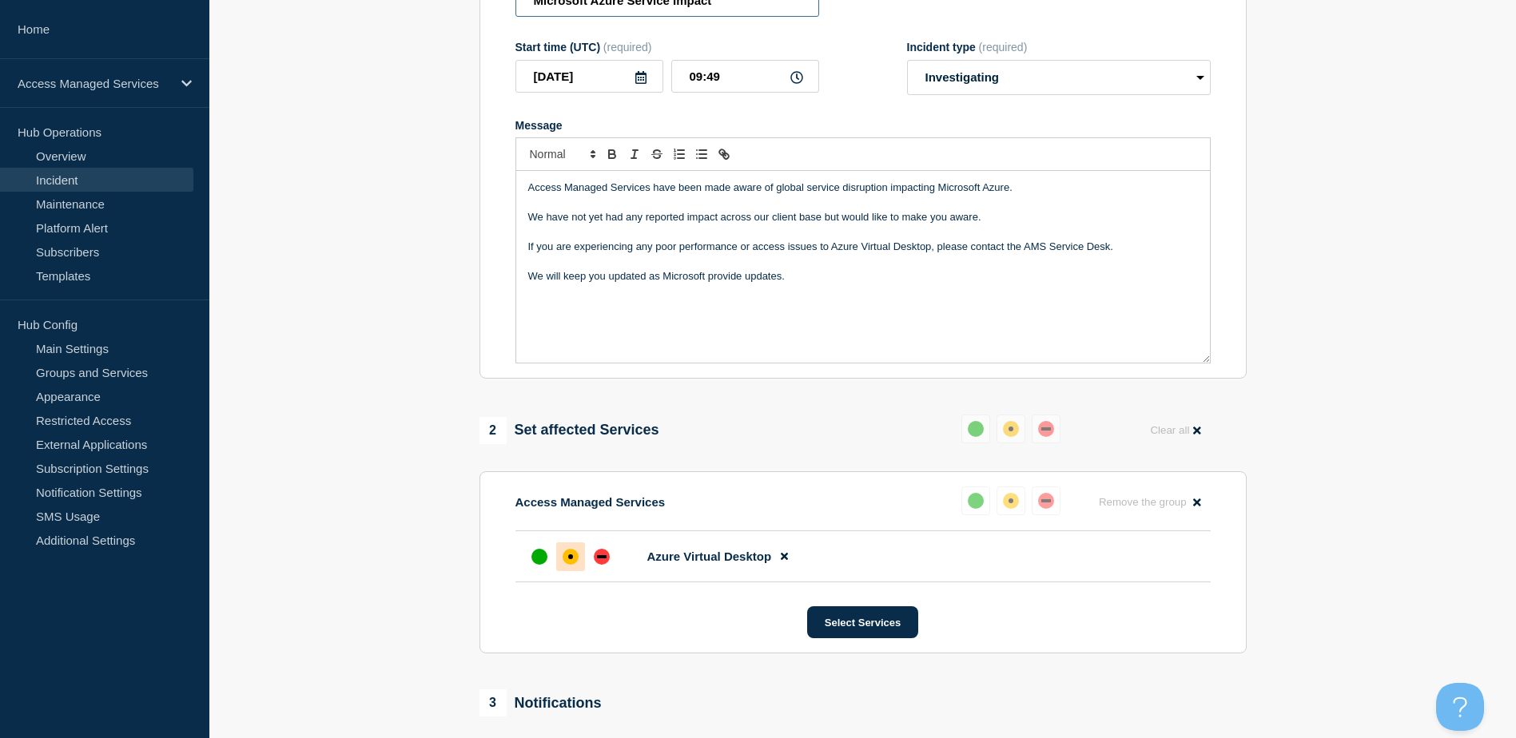
type input "Microsoft Azure Service Impact"
click at [750, 79] on input "09:49" at bounding box center [745, 76] width 148 height 33
click at [1249, 189] on div "1 Provide details Title (required) Microsoft Azure Service Impact Start time (U…" at bounding box center [863, 397] width 786 height 999
click at [737, 83] on input "09:49" at bounding box center [745, 76] width 148 height 33
type input "09:53"
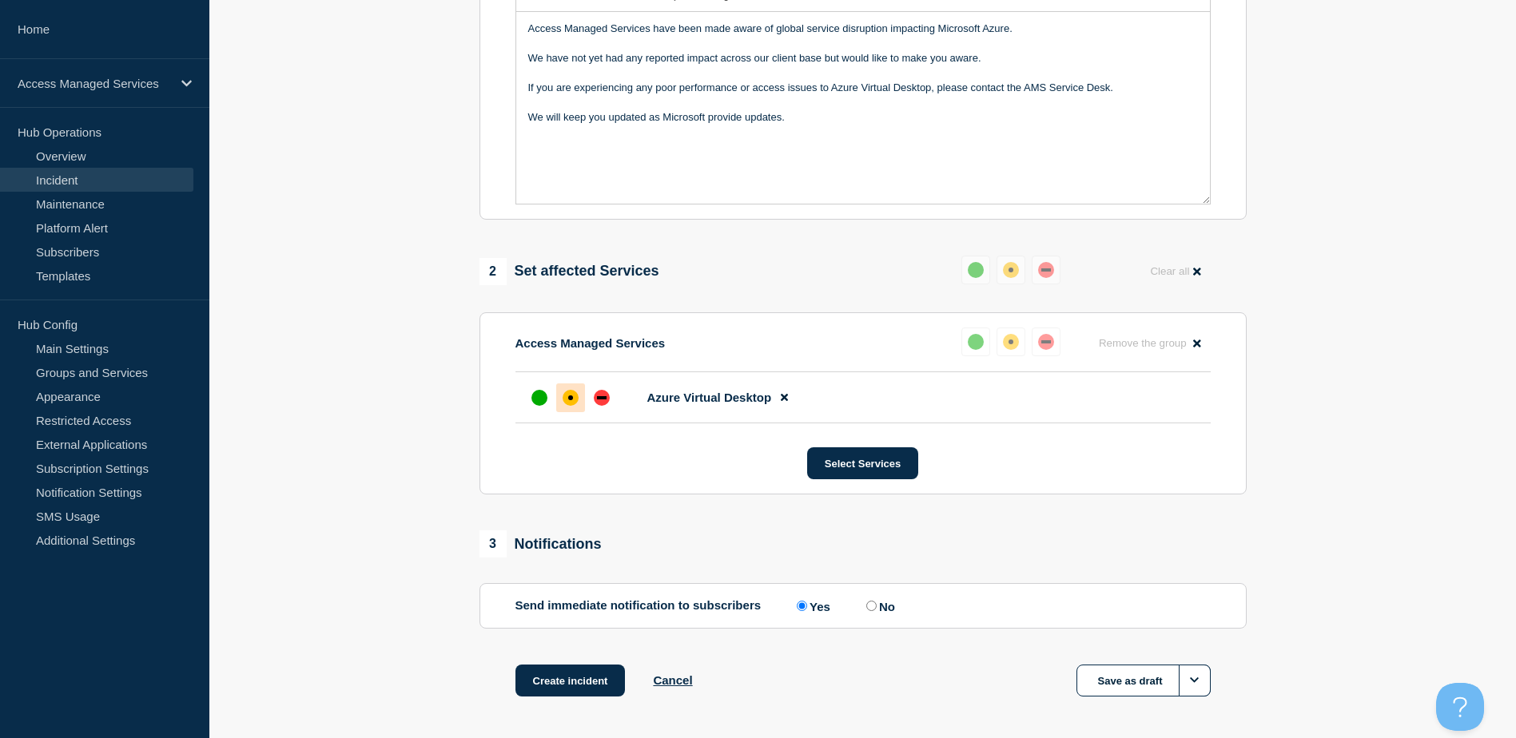
scroll to position [305, 0]
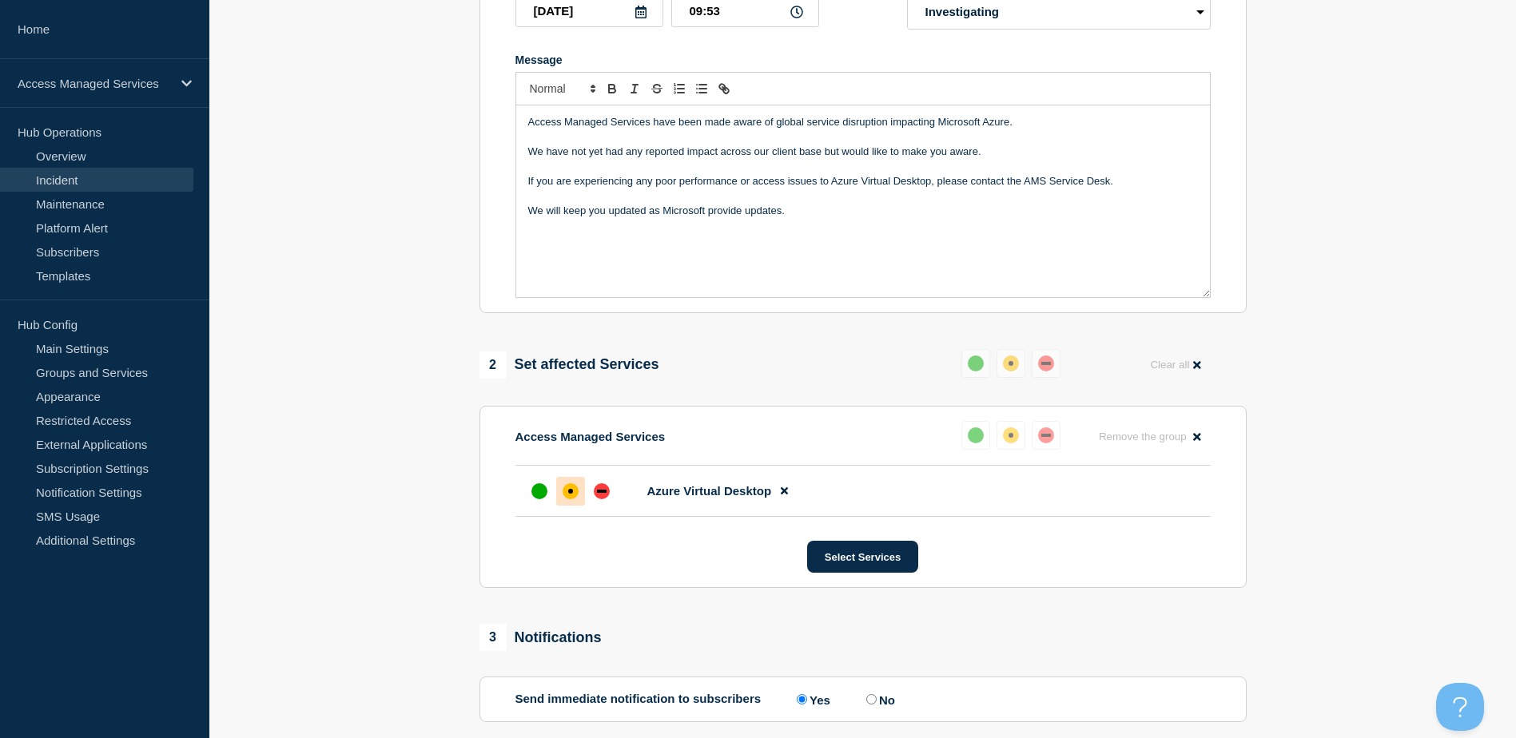
click at [742, 185] on p "If you are experiencing any poor performance or access issues to Azure Virtual …" at bounding box center [863, 181] width 670 height 14
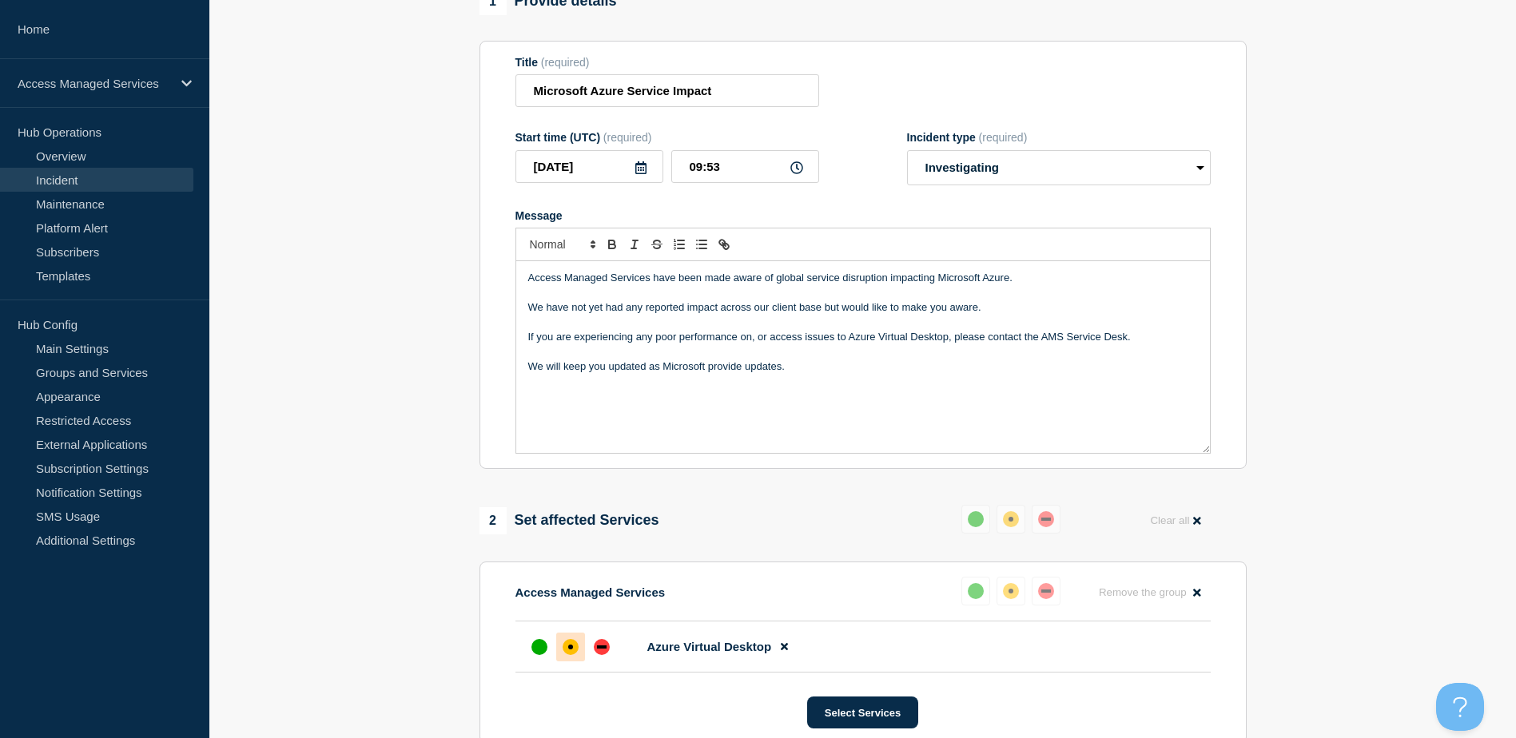
scroll to position [145, 0]
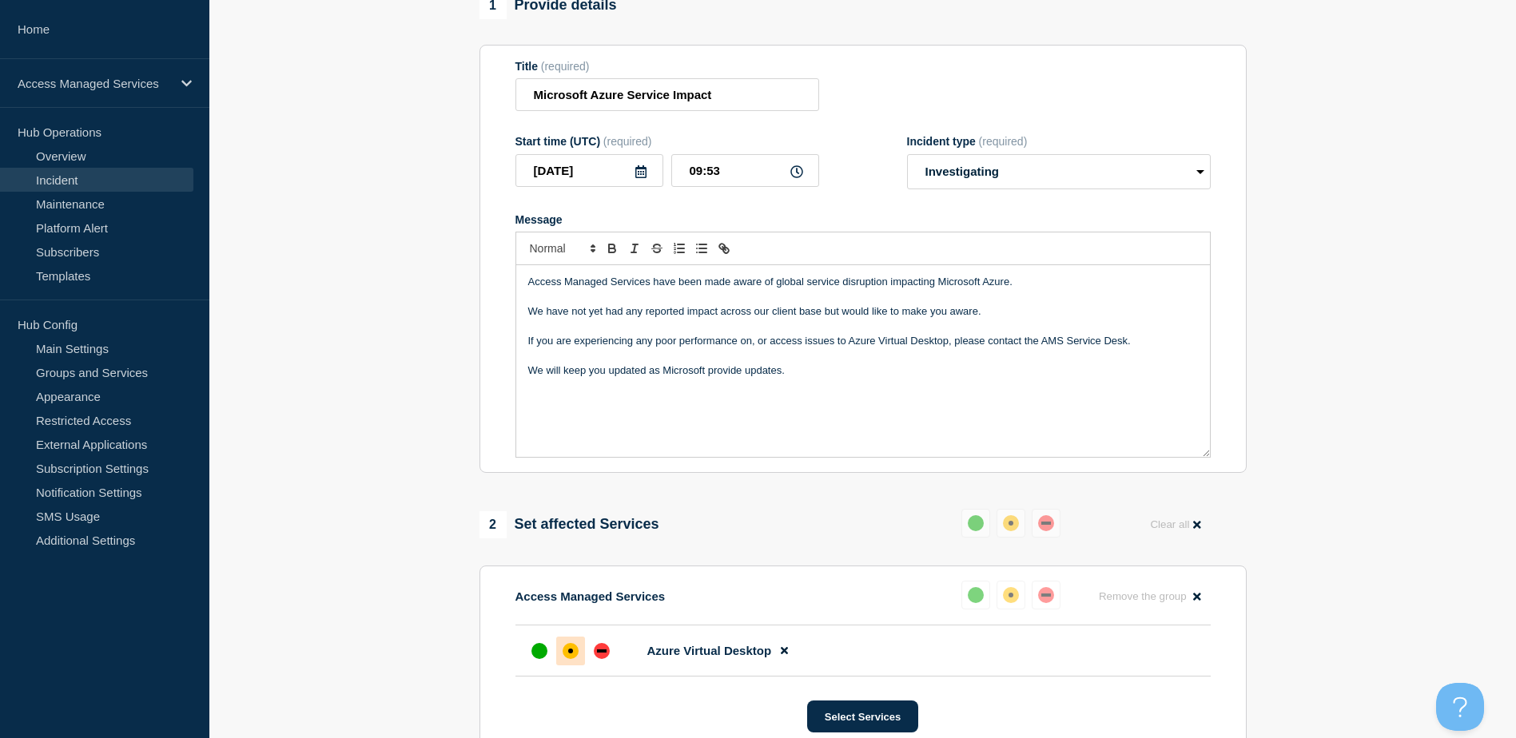
click at [623, 374] on p "We will keep you updated as Microsoft provide updates." at bounding box center [863, 371] width 670 height 14
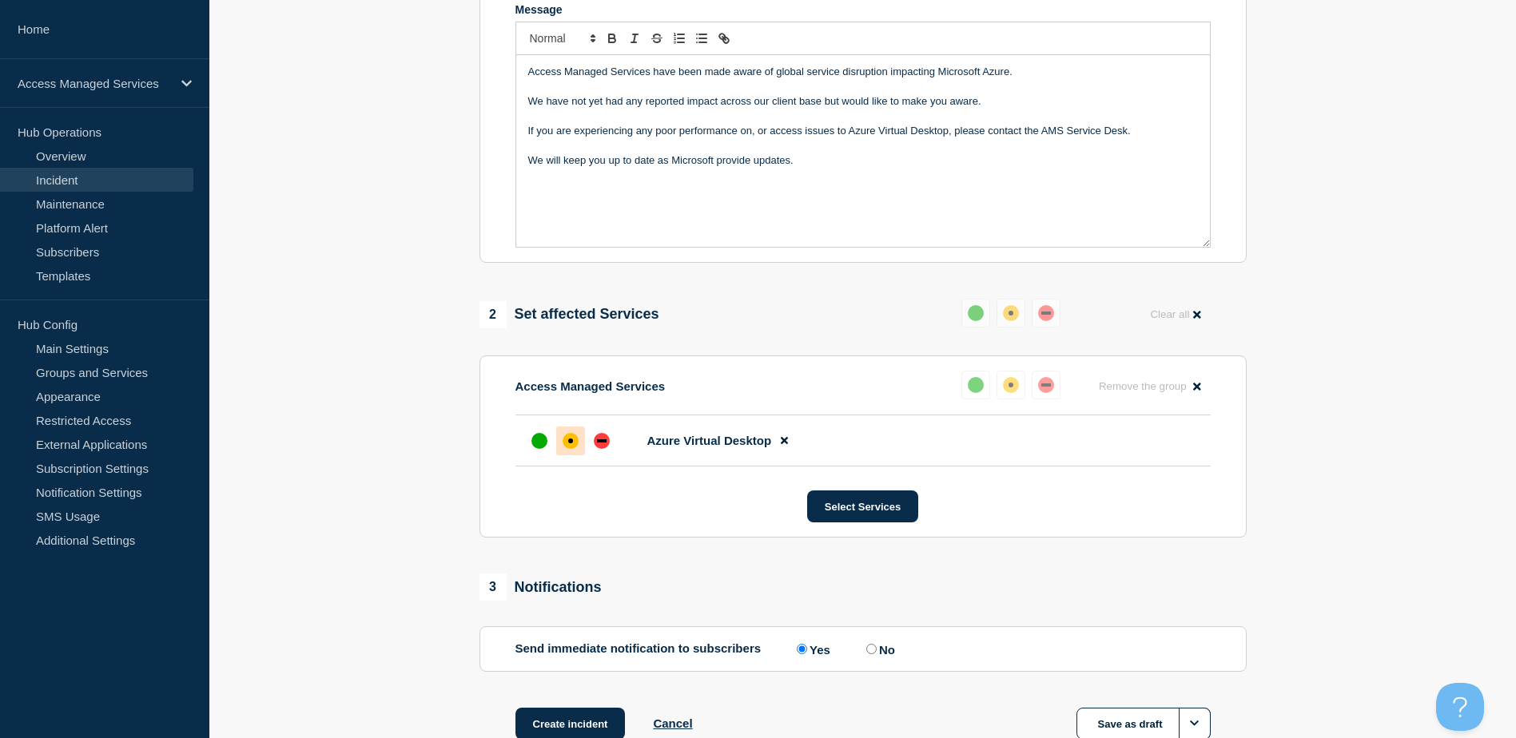
scroll to position [465, 0]
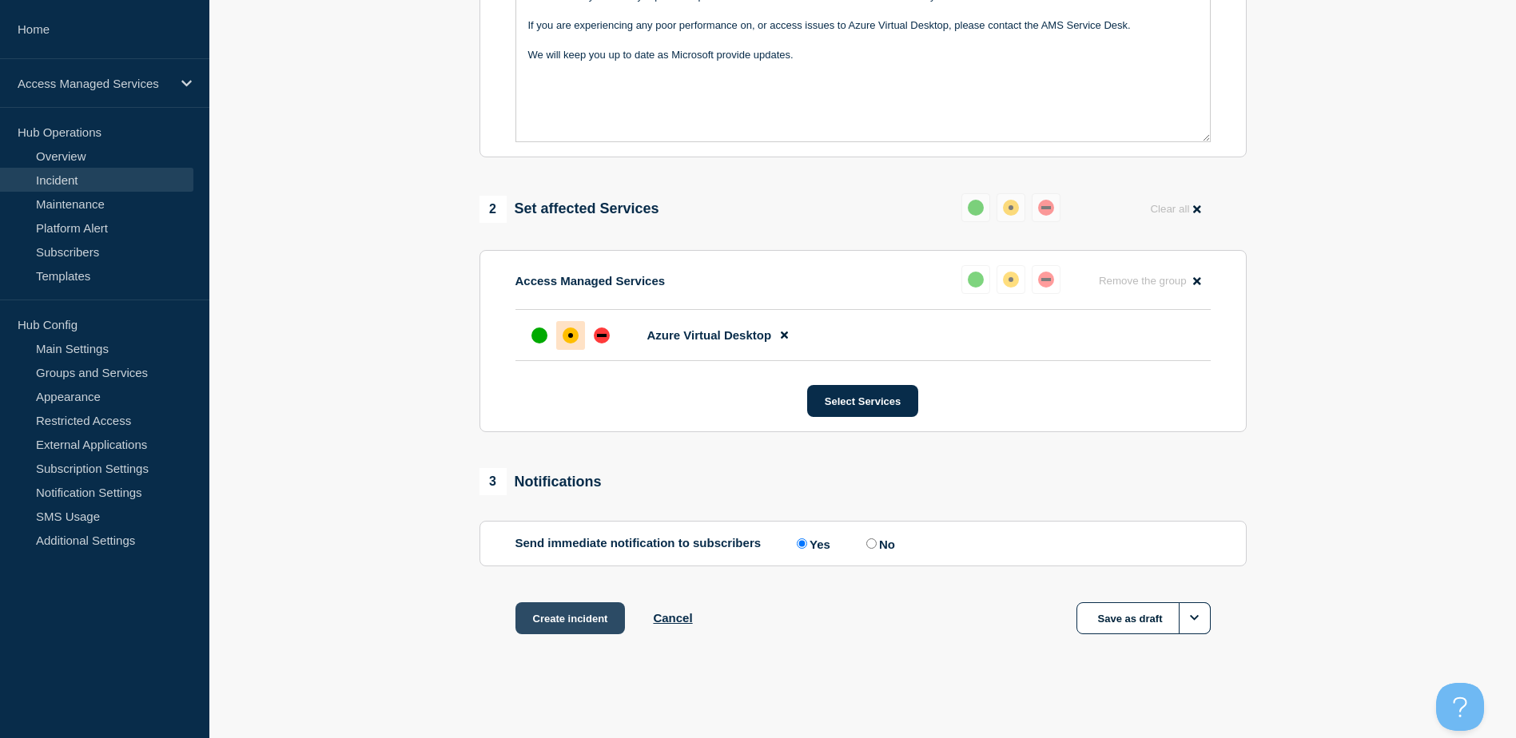
click at [575, 614] on button "Create incident" at bounding box center [570, 619] width 110 height 32
